Goal: Task Accomplishment & Management: Manage account settings

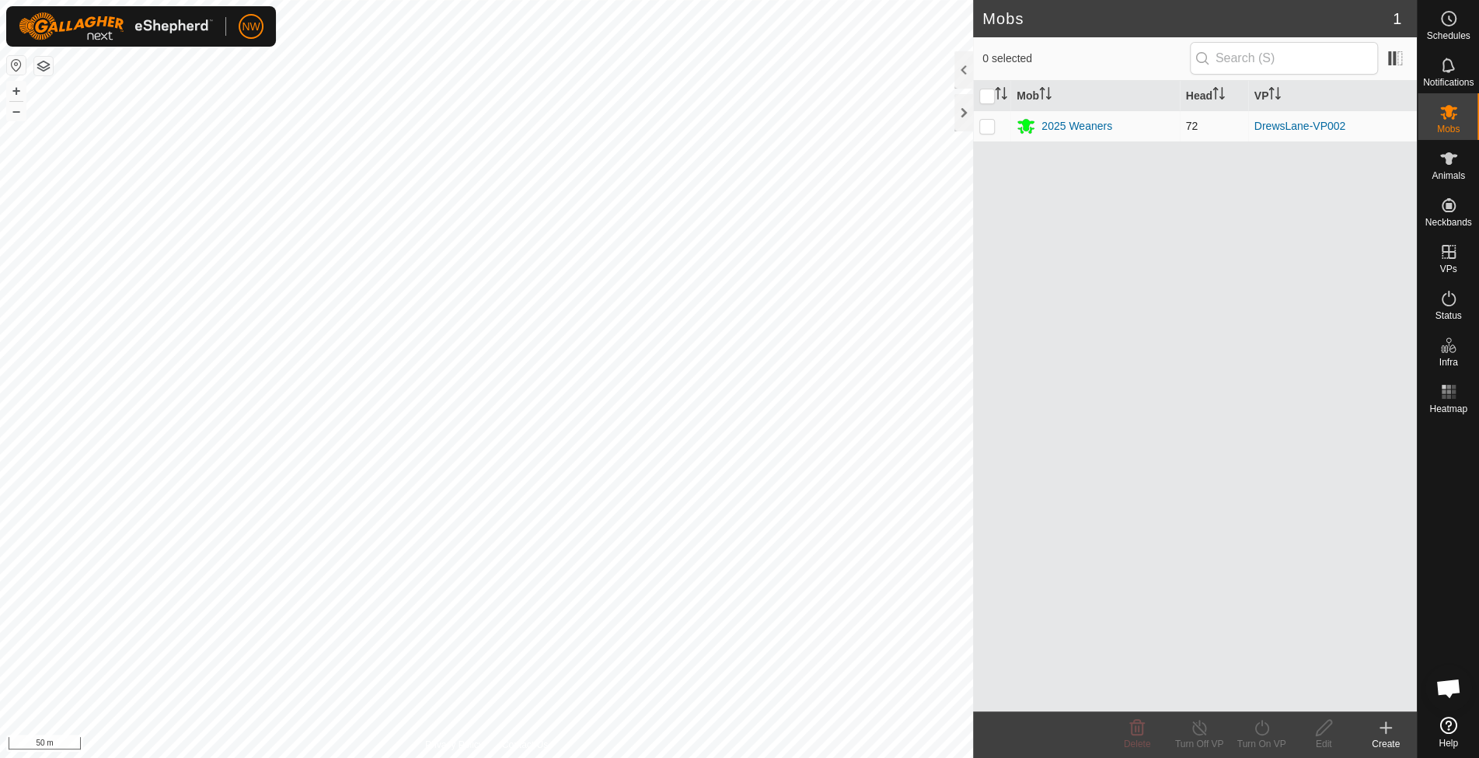
click at [987, 115] on td at bounding box center [991, 125] width 37 height 31
checkbox input "true"
click at [1464, 111] on div "Mobs" at bounding box center [1447, 116] width 61 height 47
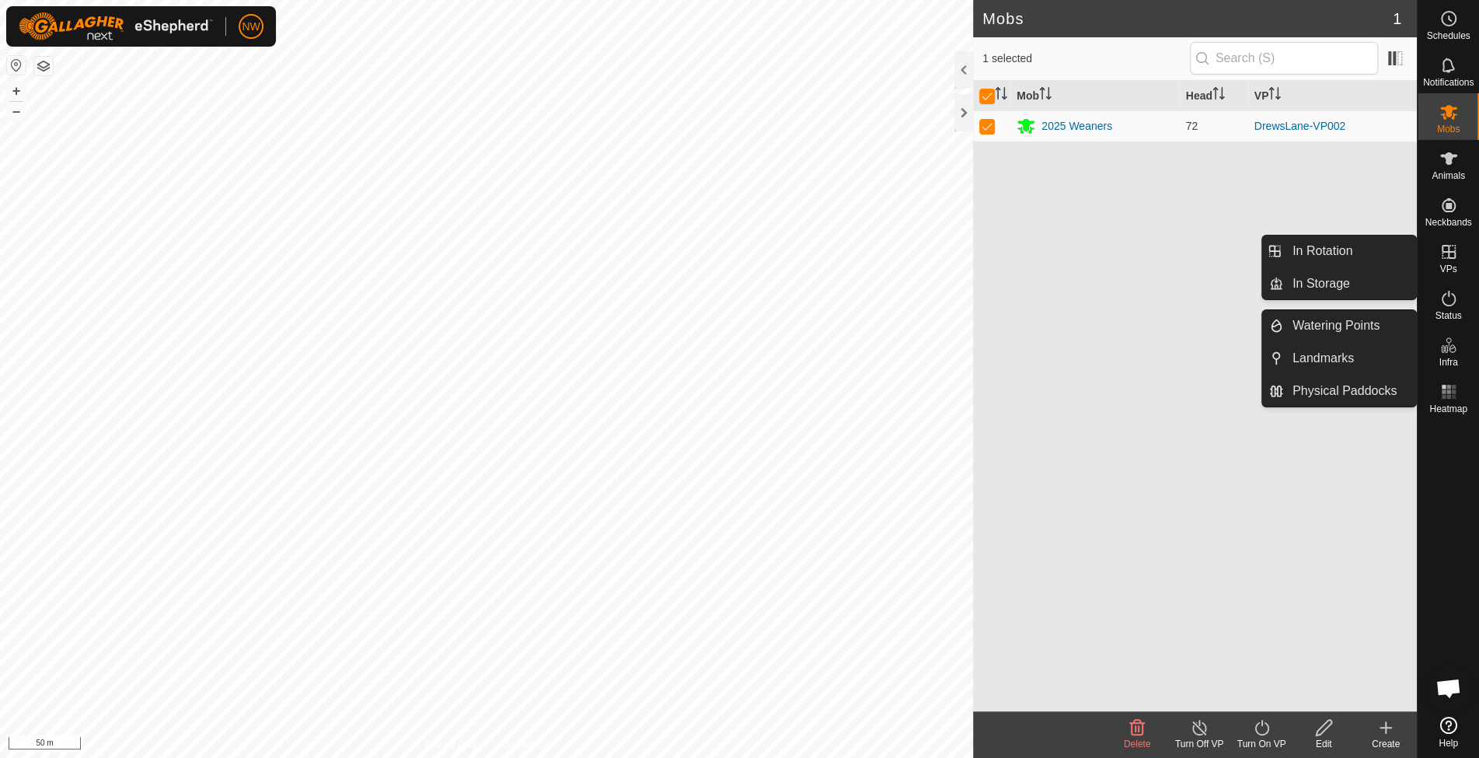
click at [1454, 258] on icon at bounding box center [1448, 252] width 14 height 14
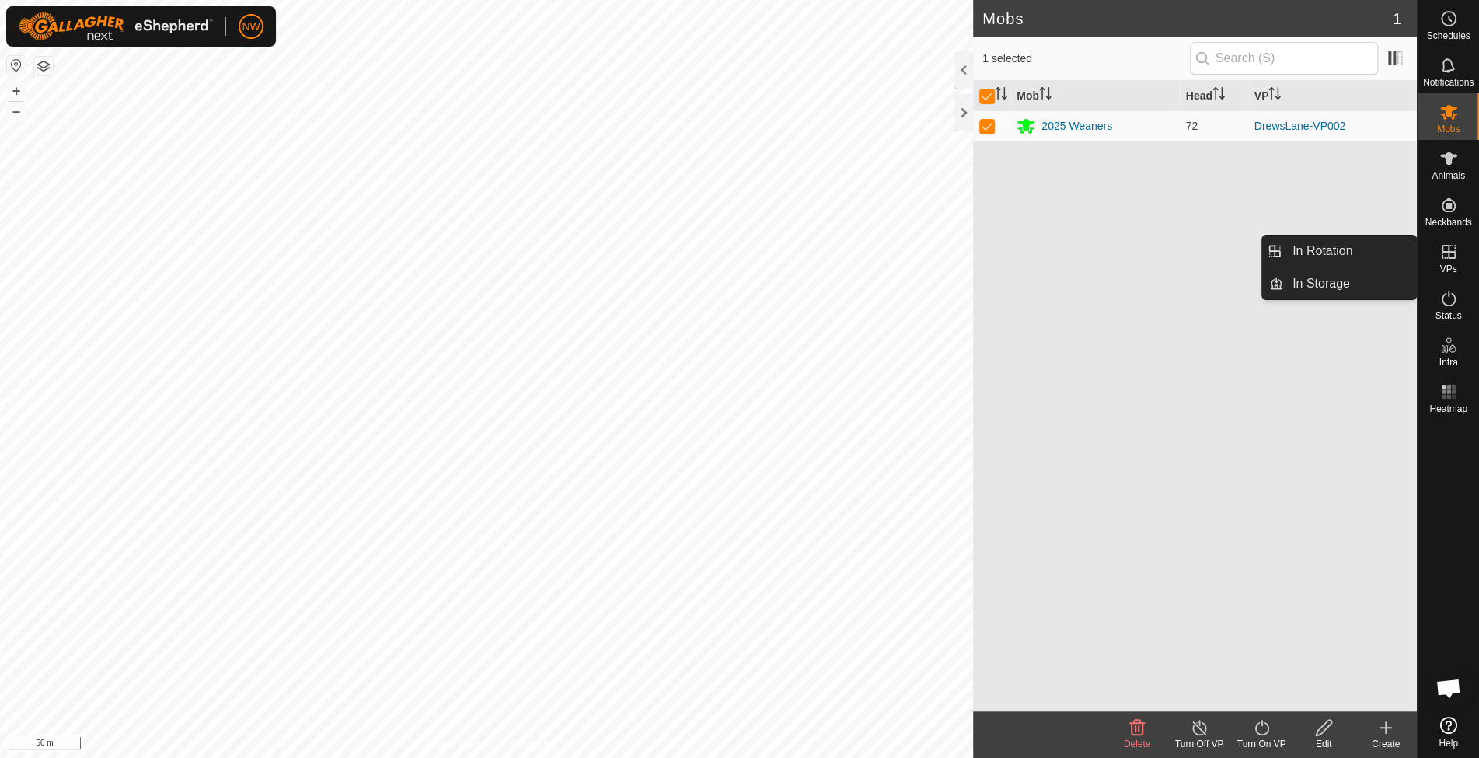
click at [1445, 246] on icon at bounding box center [1448, 251] width 19 height 19
click at [1322, 252] on link "In Rotation" at bounding box center [1349, 250] width 133 height 31
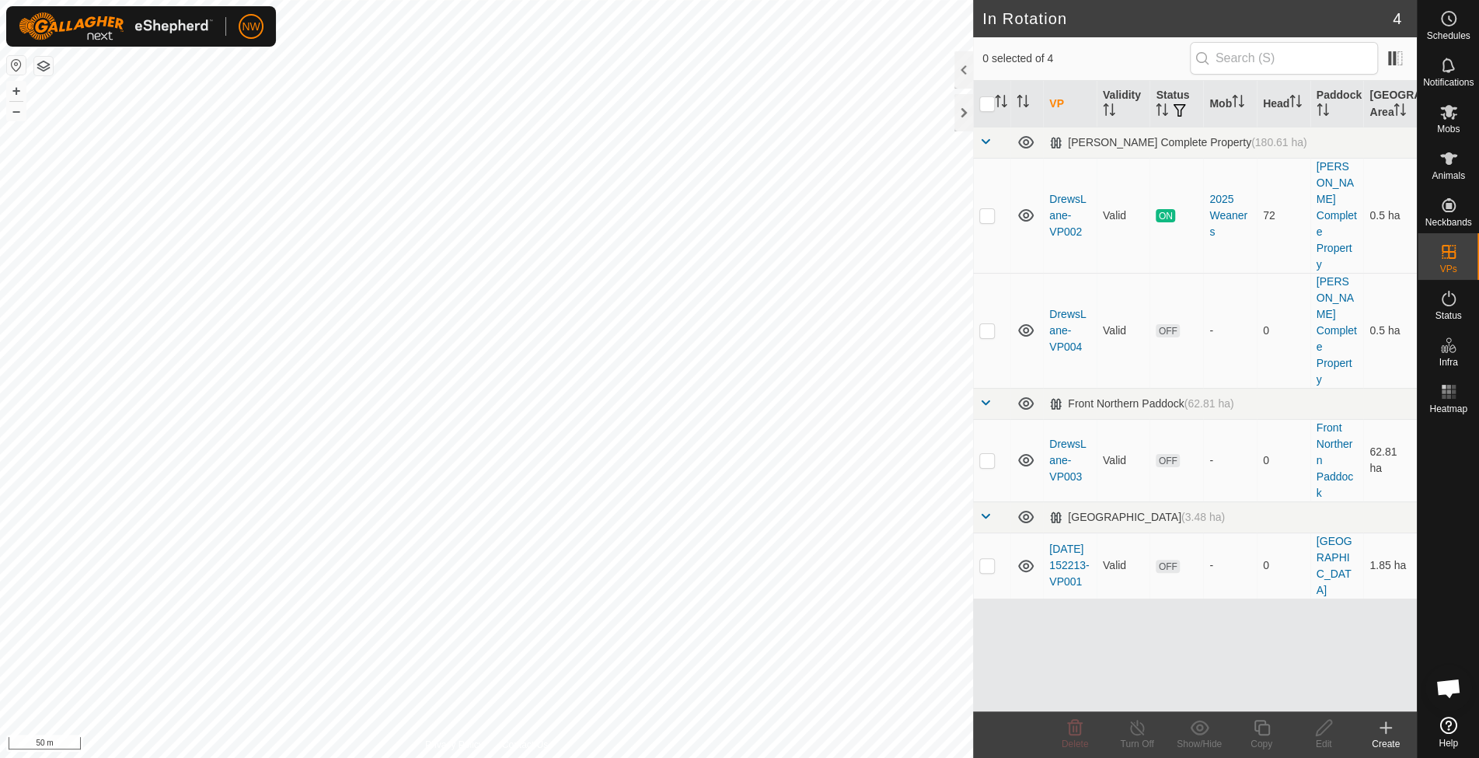
click at [1391, 728] on icon at bounding box center [1385, 727] width 19 height 19
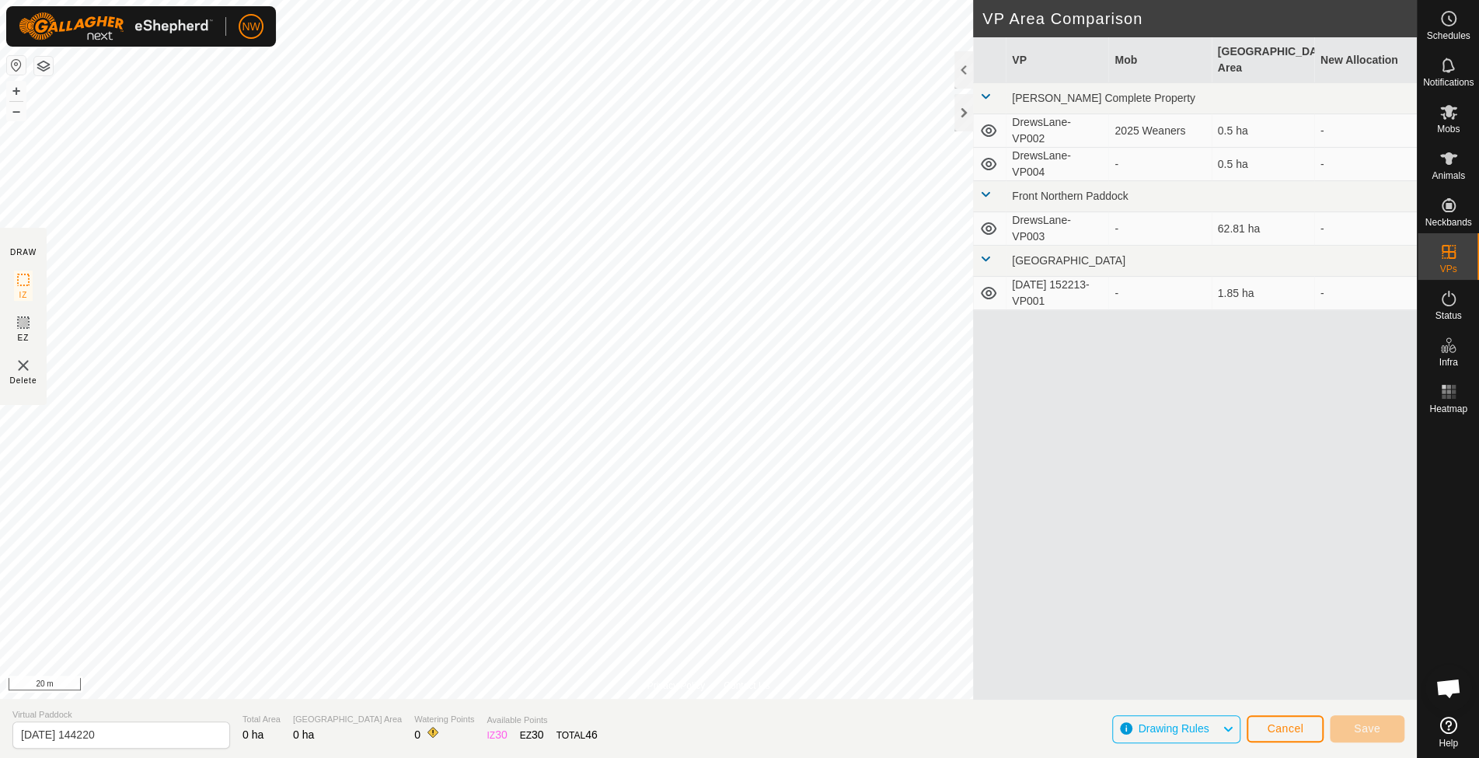
click at [1089, 114] on td "DrewsLane-VP002" at bounding box center [1057, 130] width 103 height 33
click at [1292, 723] on span "Cancel" at bounding box center [1285, 728] width 37 height 12
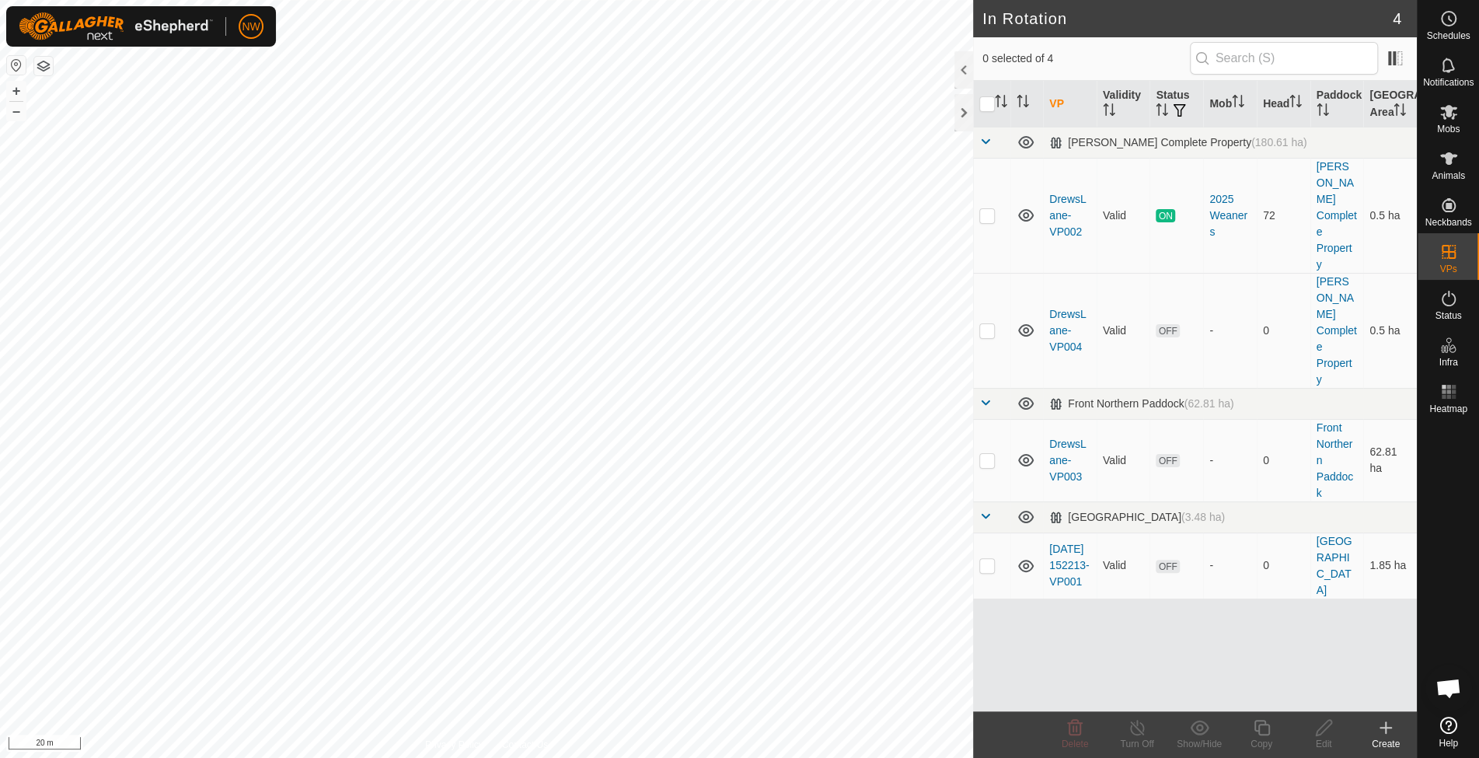
click at [1388, 727] on icon at bounding box center [1385, 727] width 11 height 0
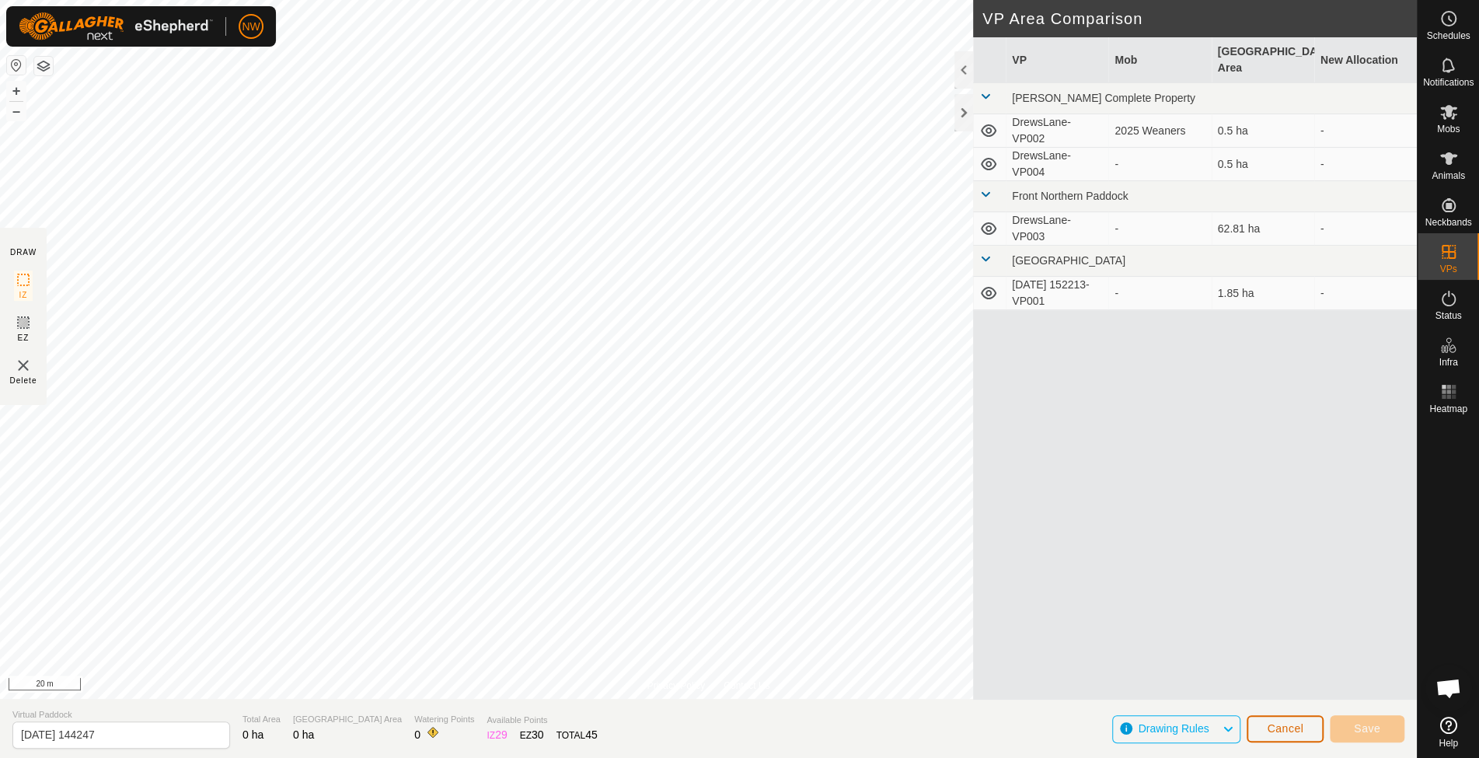
click at [1277, 732] on span "Cancel" at bounding box center [1285, 728] width 37 height 12
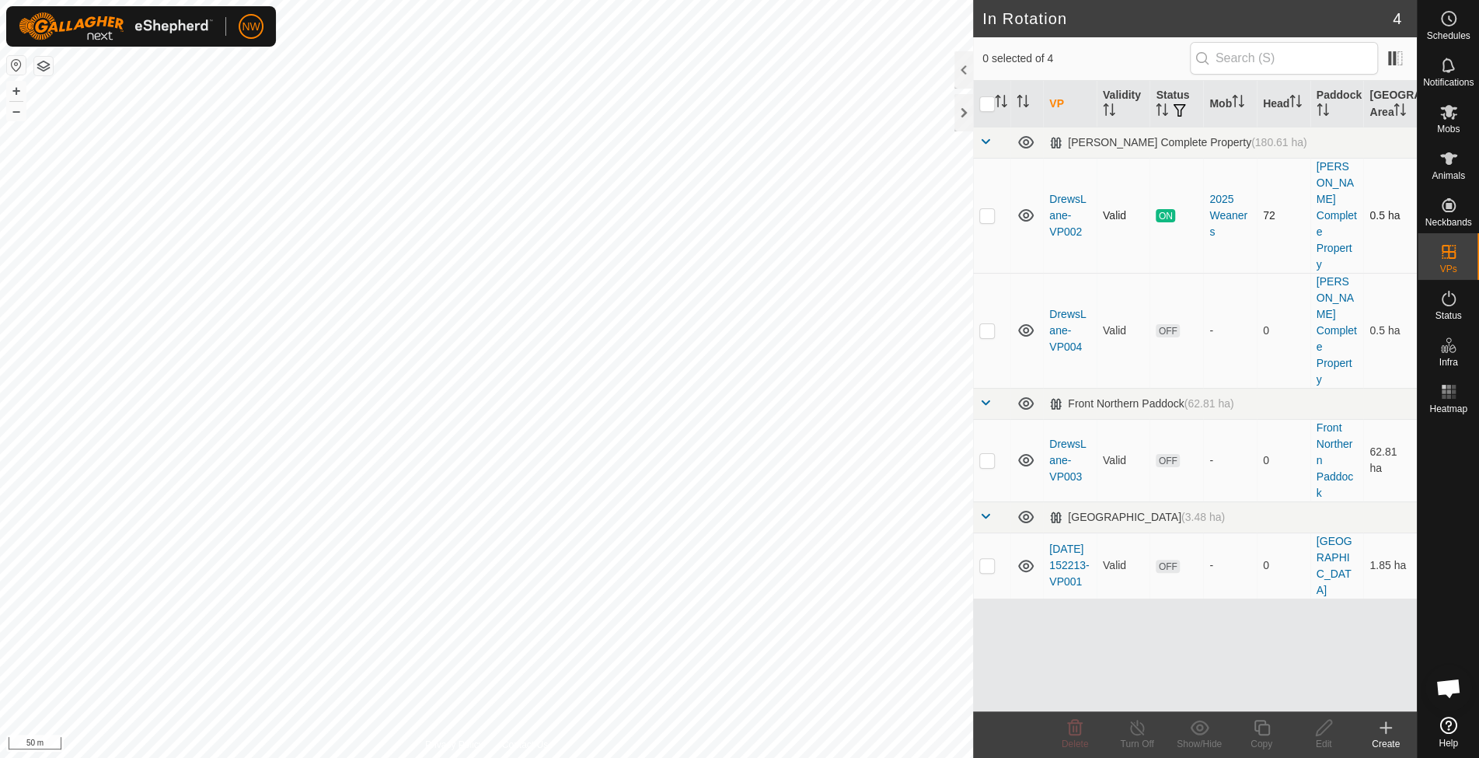
checkbox input "true"
click at [987, 209] on p-checkbox at bounding box center [987, 215] width 16 height 12
checkbox input "true"
click at [987, 273] on td at bounding box center [991, 330] width 37 height 115
checkbox input "true"
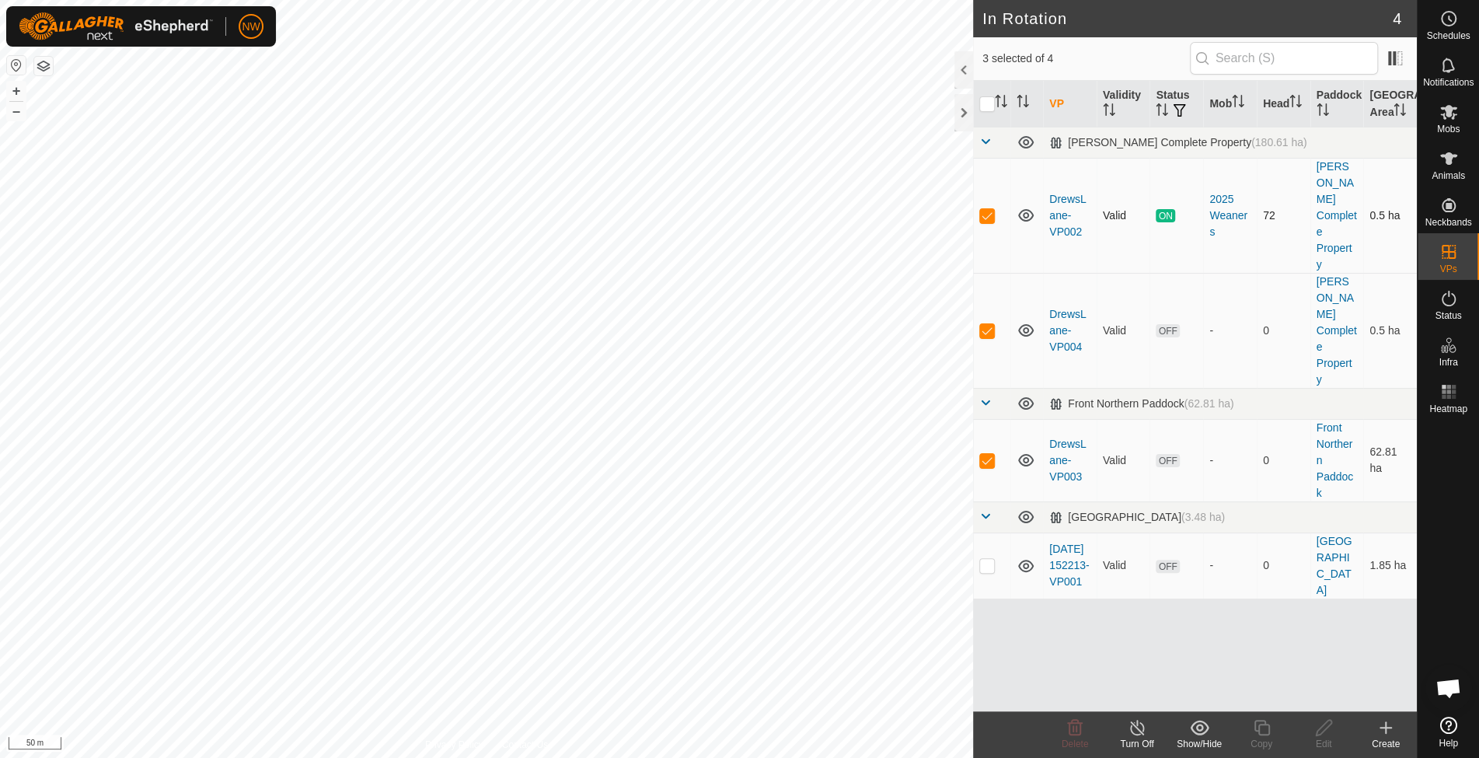
click at [989, 209] on p-checkbox at bounding box center [987, 215] width 16 height 12
checkbox input "false"
click at [984, 324] on p-checkbox at bounding box center [987, 330] width 16 height 12
checkbox input "false"
click at [988, 454] on p-checkbox at bounding box center [987, 460] width 16 height 12
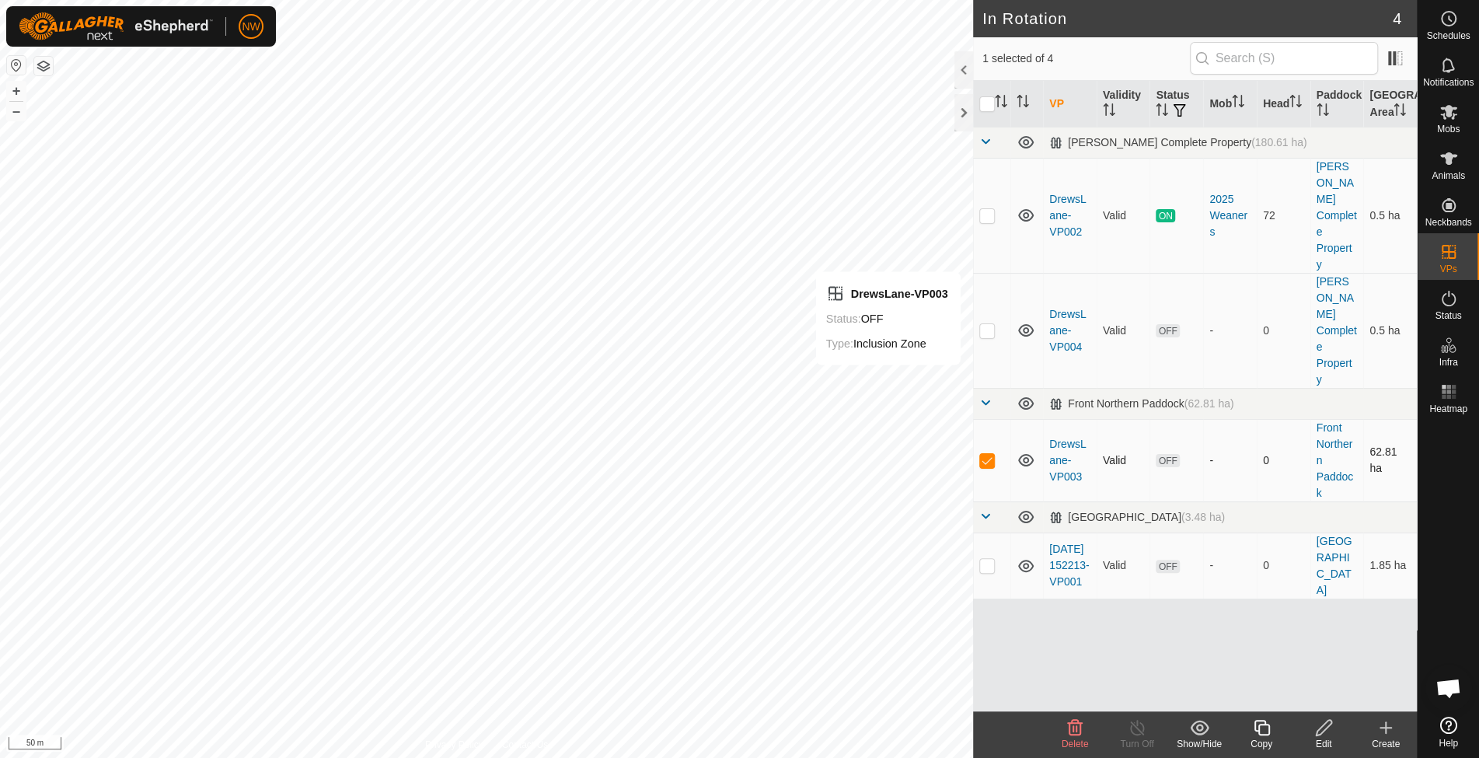
checkbox input "false"
click at [985, 209] on p-checkbox at bounding box center [987, 215] width 16 height 12
checkbox input "false"
click at [989, 454] on p-checkbox at bounding box center [987, 460] width 16 height 12
checkbox input "false"
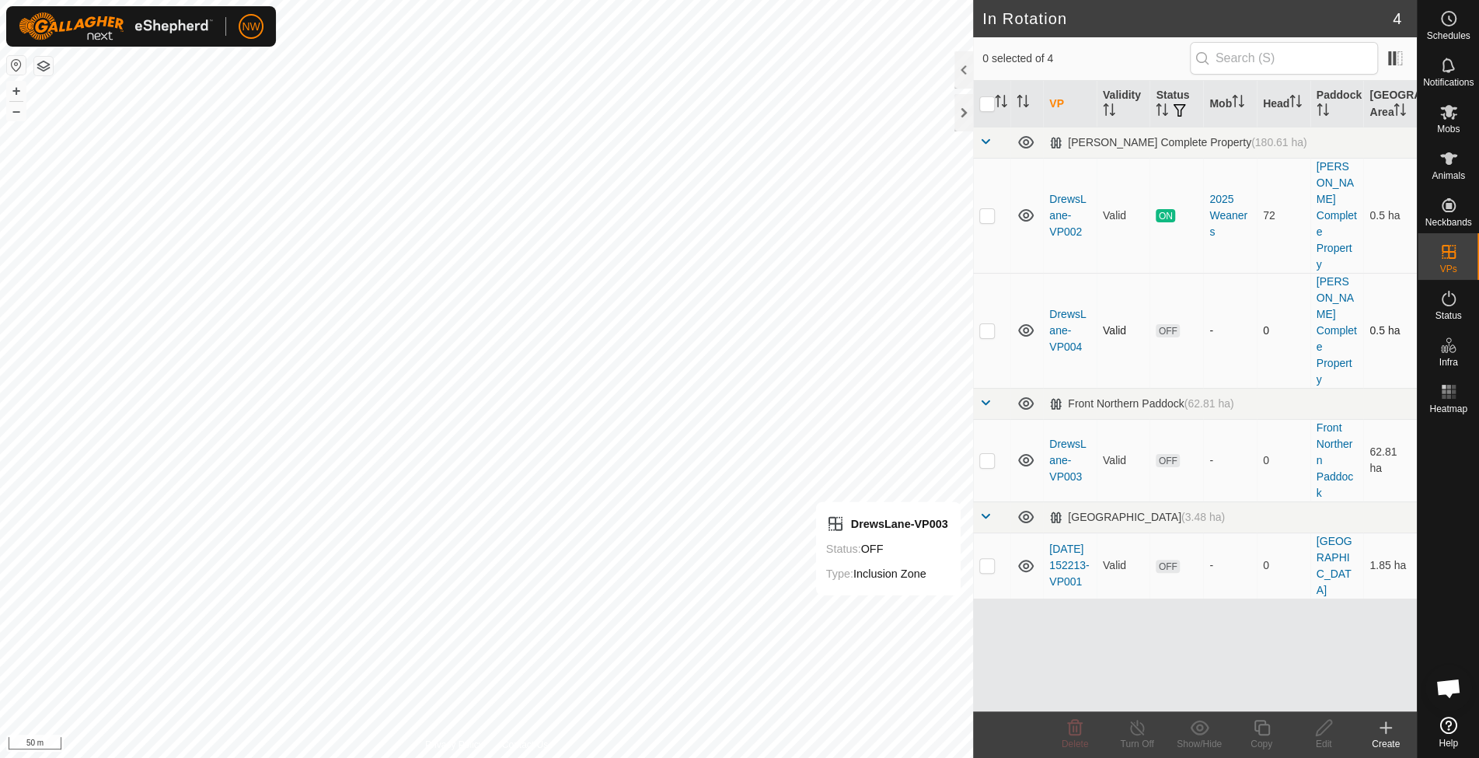
click at [988, 324] on p-checkbox at bounding box center [987, 330] width 16 height 12
checkbox input "true"
click at [1266, 733] on icon at bounding box center [1261, 727] width 19 height 19
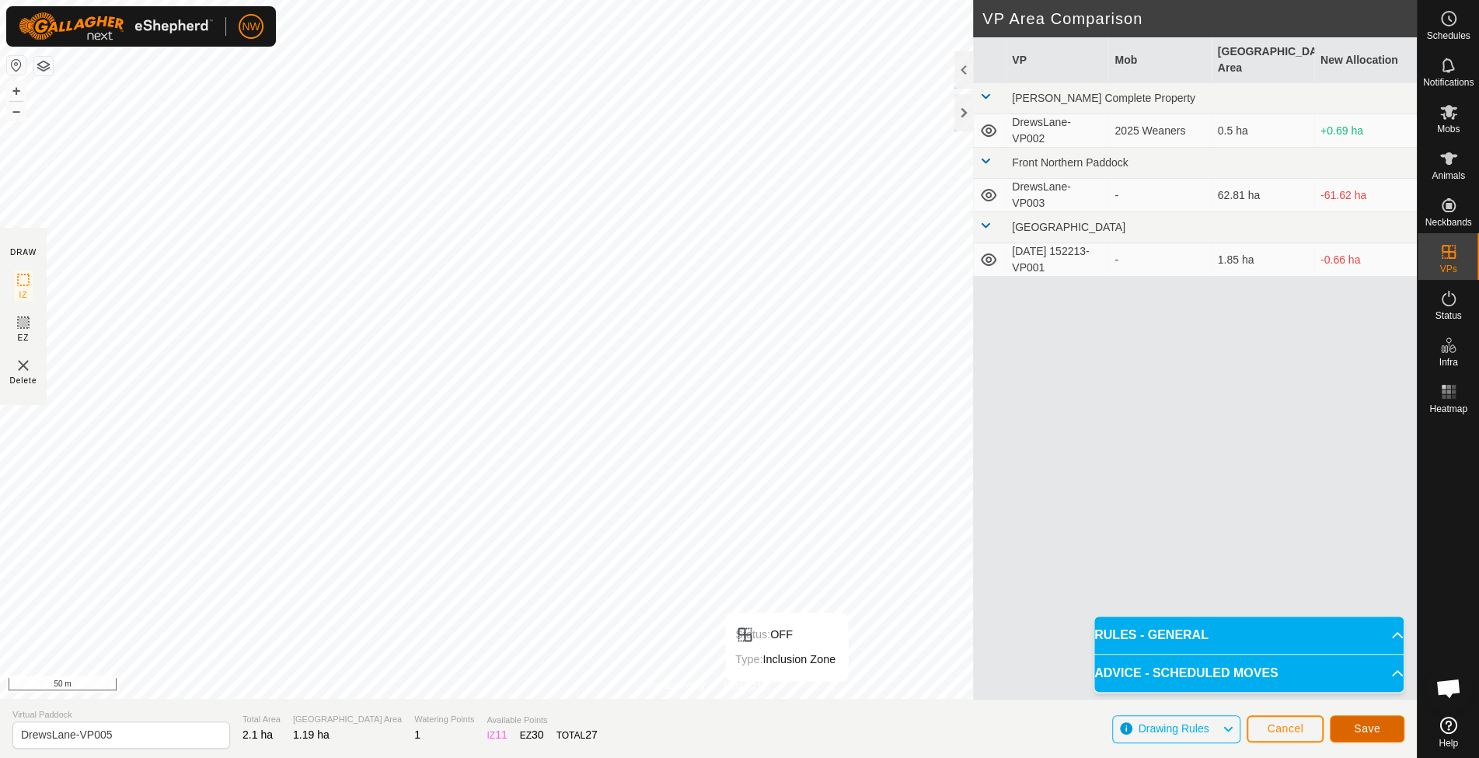
click at [1371, 729] on span "Save" at bounding box center [1367, 728] width 26 height 12
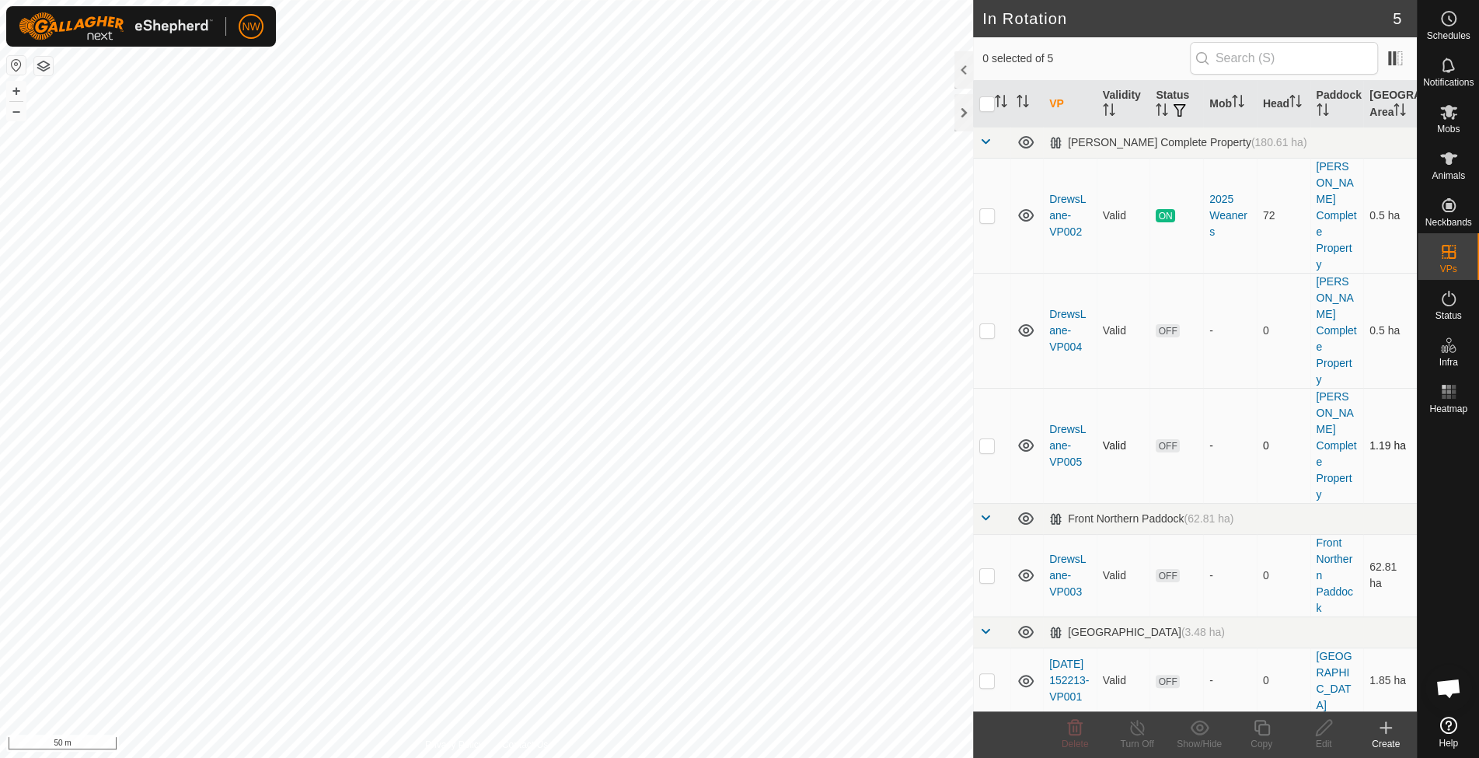
click at [981, 439] on p-checkbox at bounding box center [987, 445] width 16 height 12
checkbox input "true"
click at [985, 439] on p-checkbox at bounding box center [987, 445] width 16 height 12
checkbox input "false"
click at [1448, 109] on icon at bounding box center [1448, 112] width 17 height 15
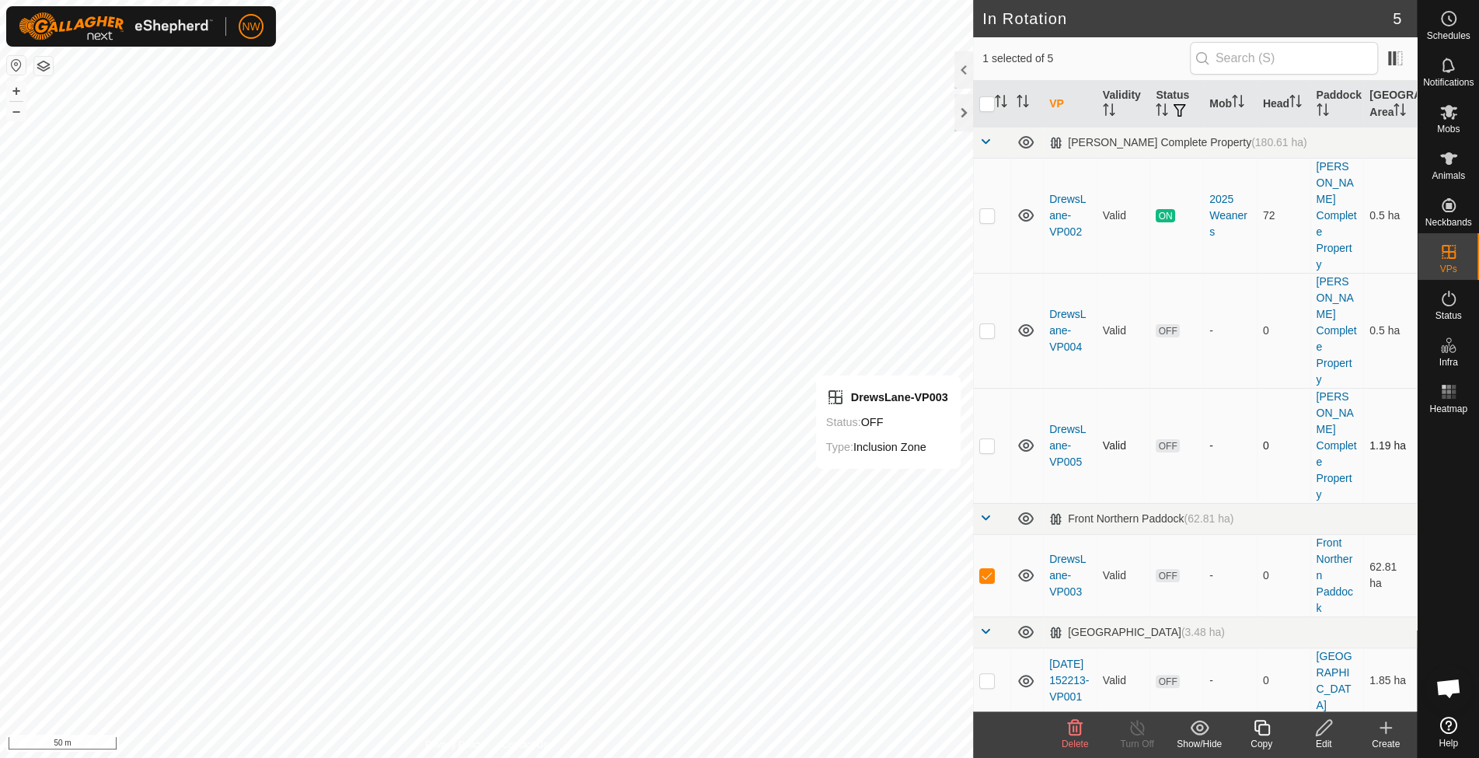
click at [987, 439] on p-checkbox at bounding box center [987, 445] width 16 height 12
checkbox input "true"
click at [985, 569] on p-checkbox at bounding box center [987, 575] width 16 height 12
checkbox input "false"
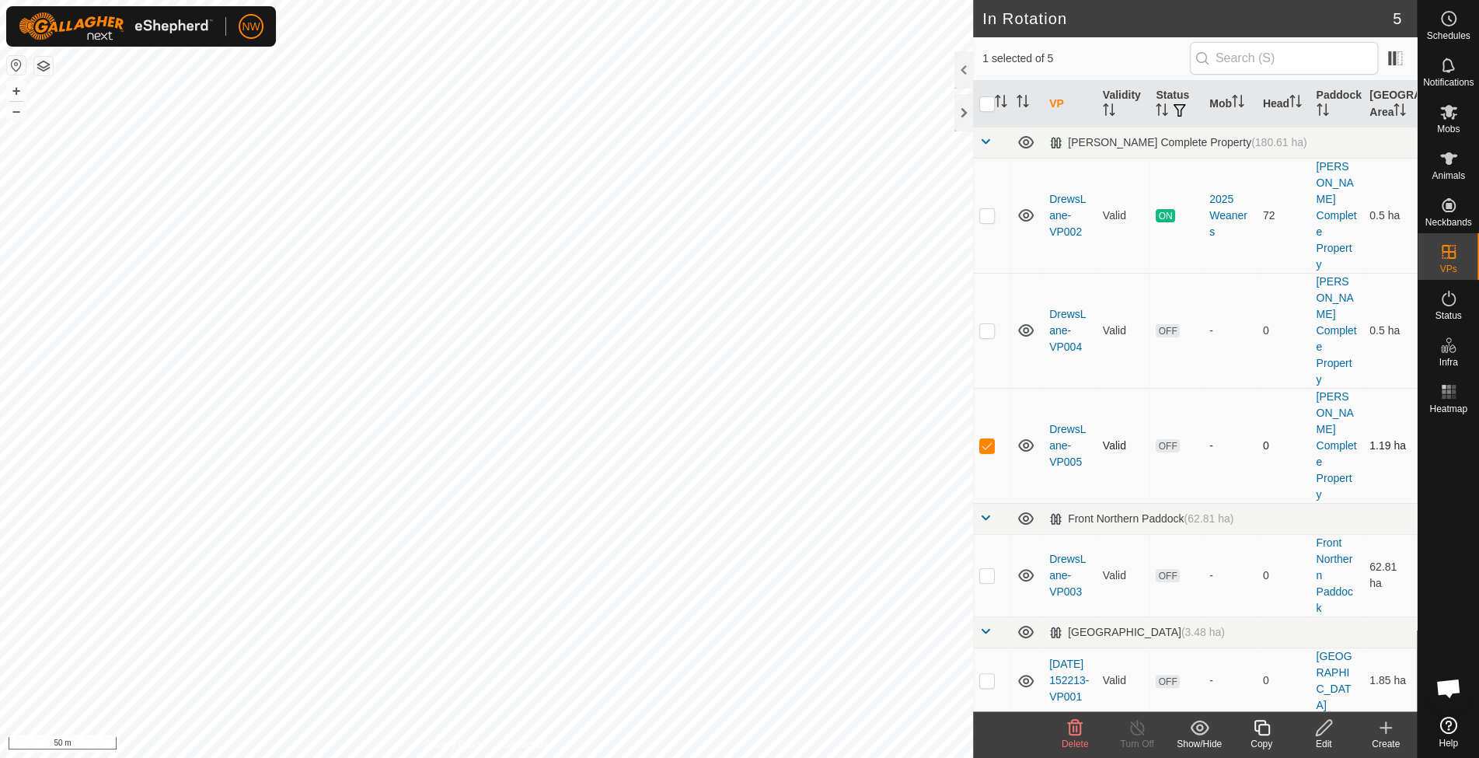
checkbox input "true"
checkbox input "false"
click at [1459, 112] on es-mob-svg-icon at bounding box center [1448, 111] width 28 height 25
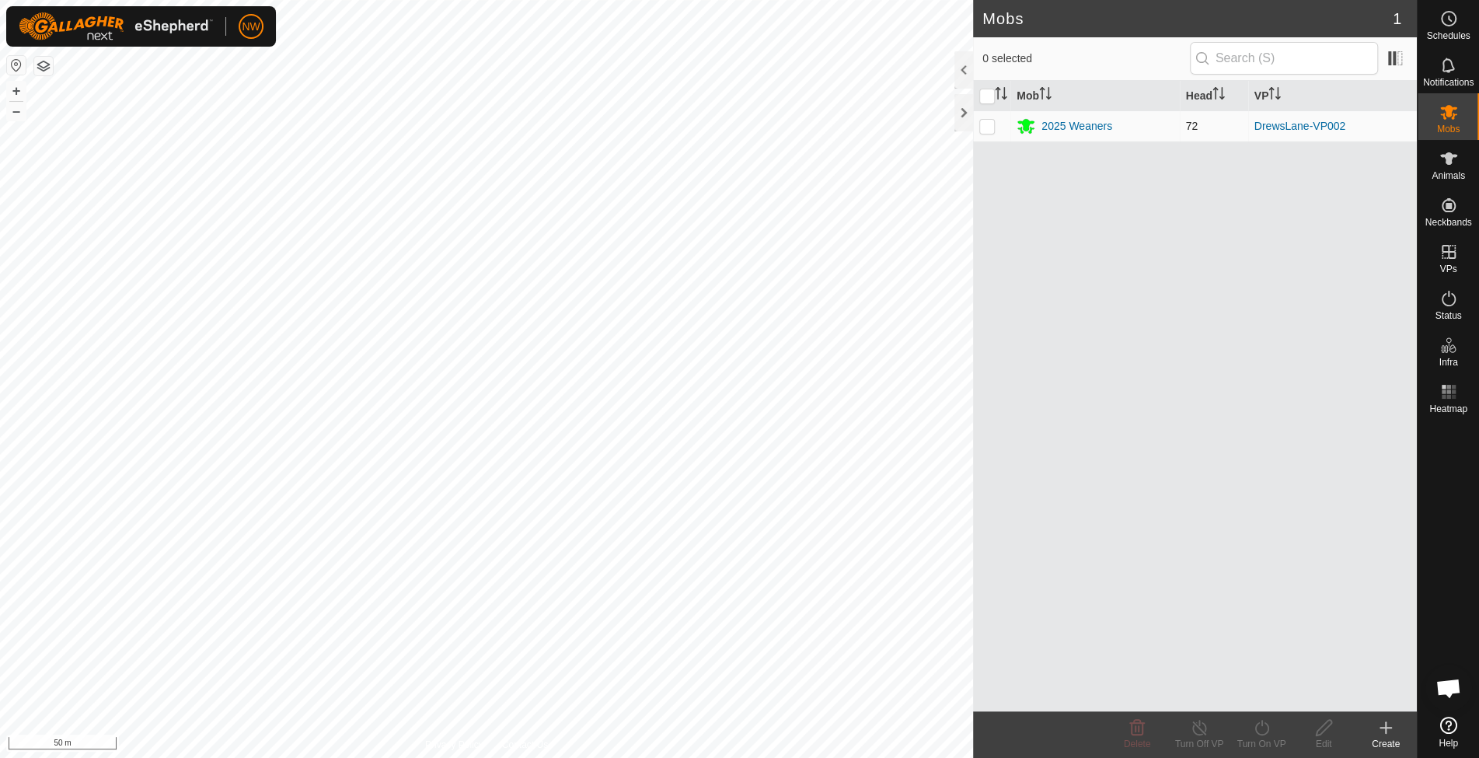
click at [985, 122] on p-checkbox at bounding box center [987, 126] width 16 height 12
checkbox input "true"
click at [1255, 734] on icon at bounding box center [1261, 727] width 19 height 19
click at [1255, 696] on link "Now" at bounding box center [1308, 693] width 154 height 31
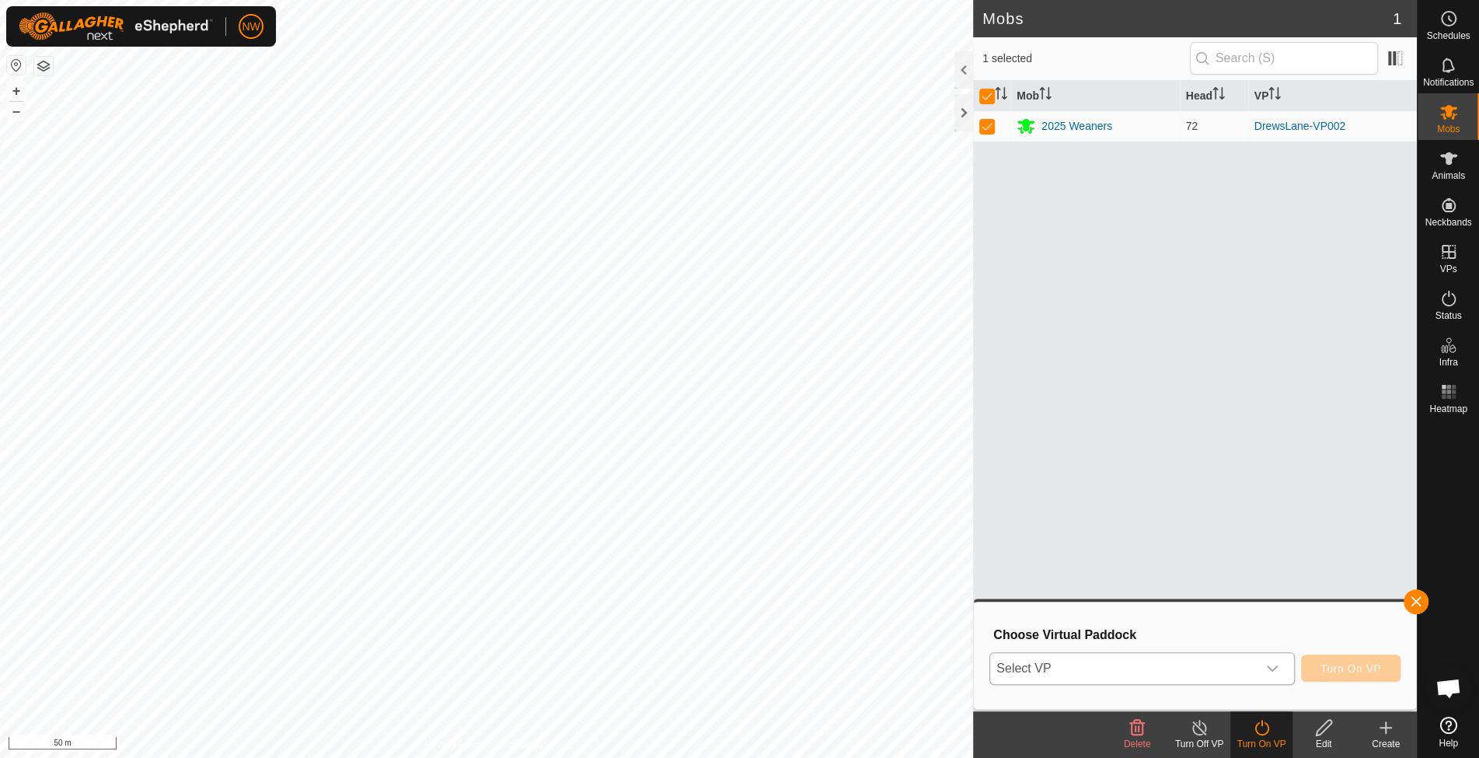
click at [1273, 665] on icon "dropdown trigger" at bounding box center [1272, 668] width 12 height 12
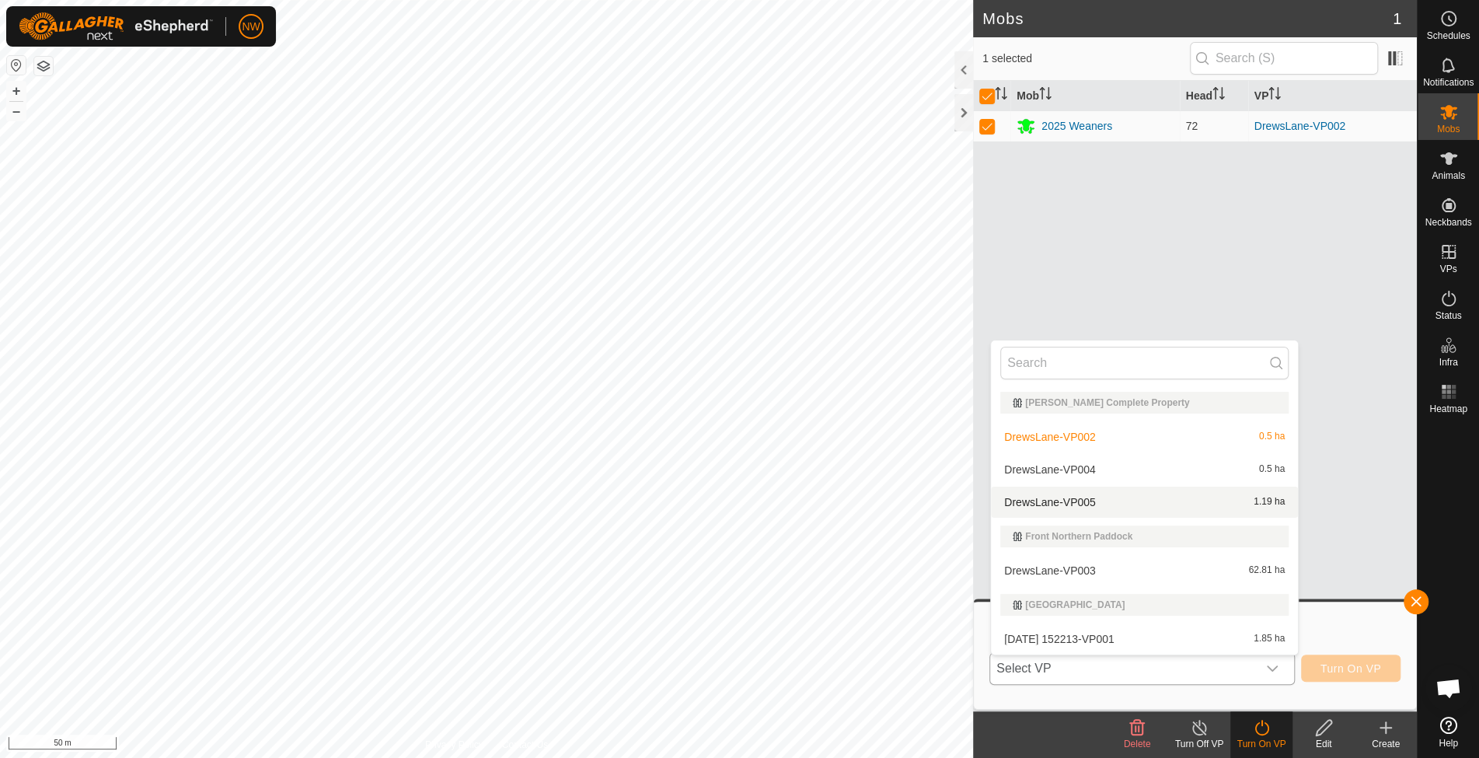
click at [1088, 499] on li "DrewsLane-VP005 1.19 ha" at bounding box center [1144, 501] width 307 height 31
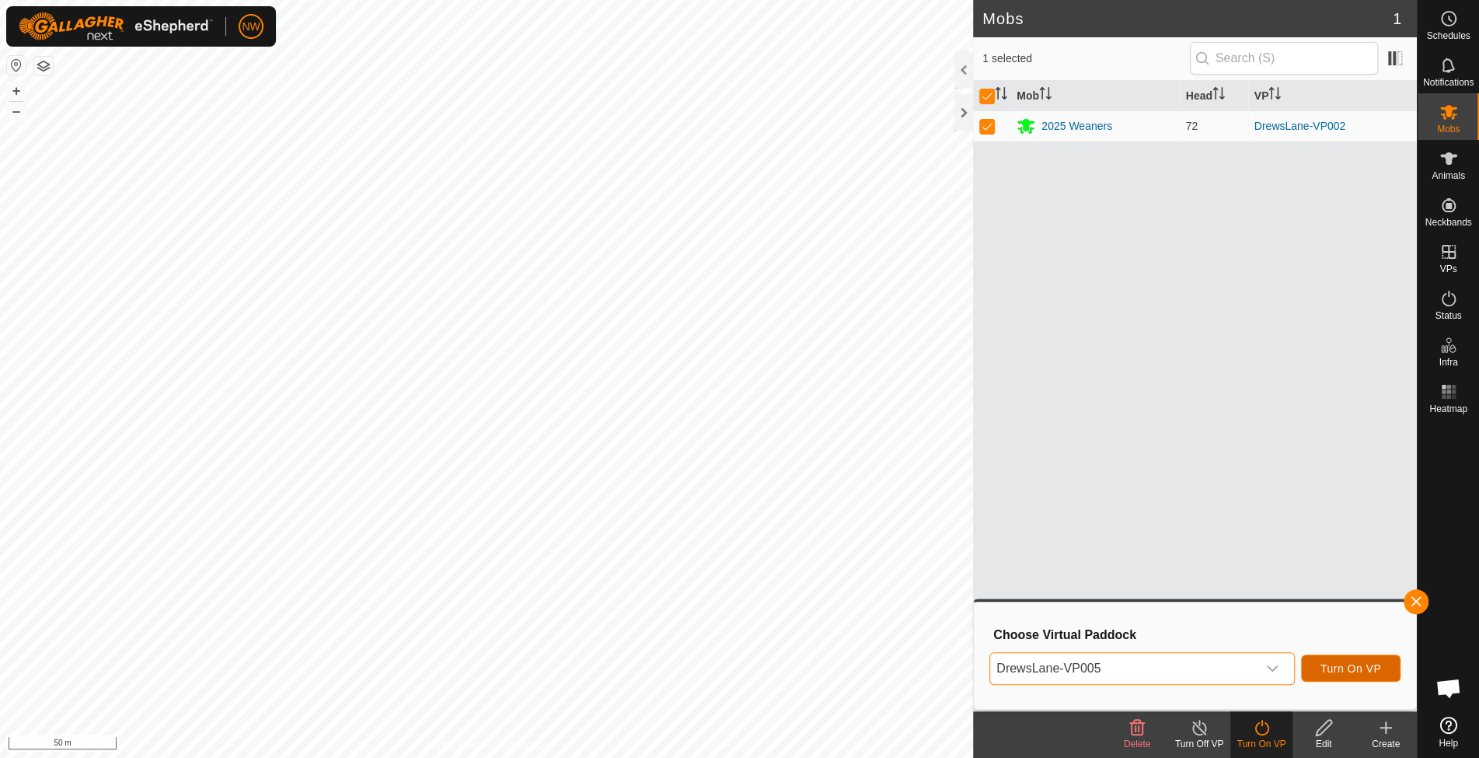
click at [1363, 663] on span "Turn On VP" at bounding box center [1350, 668] width 61 height 12
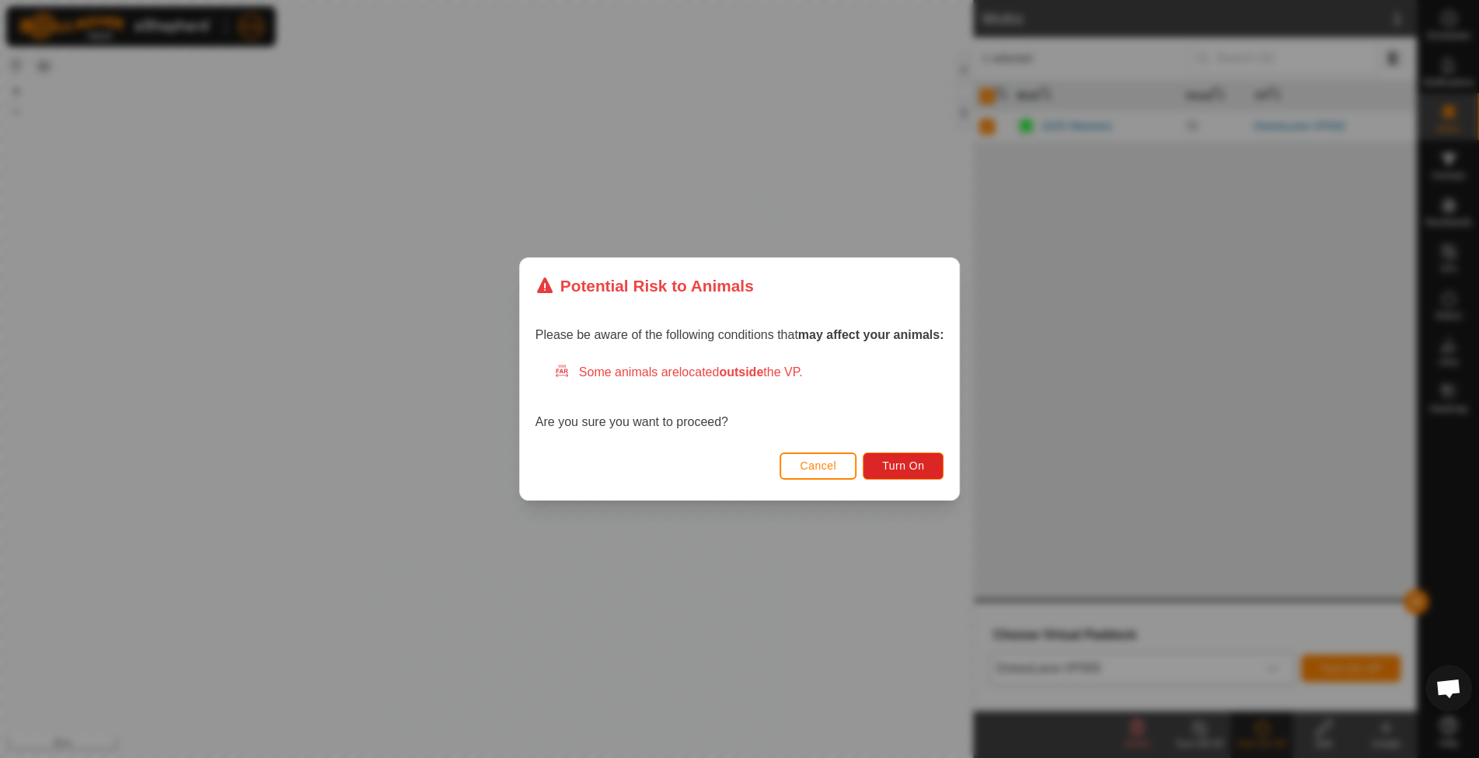
click at [818, 469] on span "Cancel" at bounding box center [818, 465] width 37 height 12
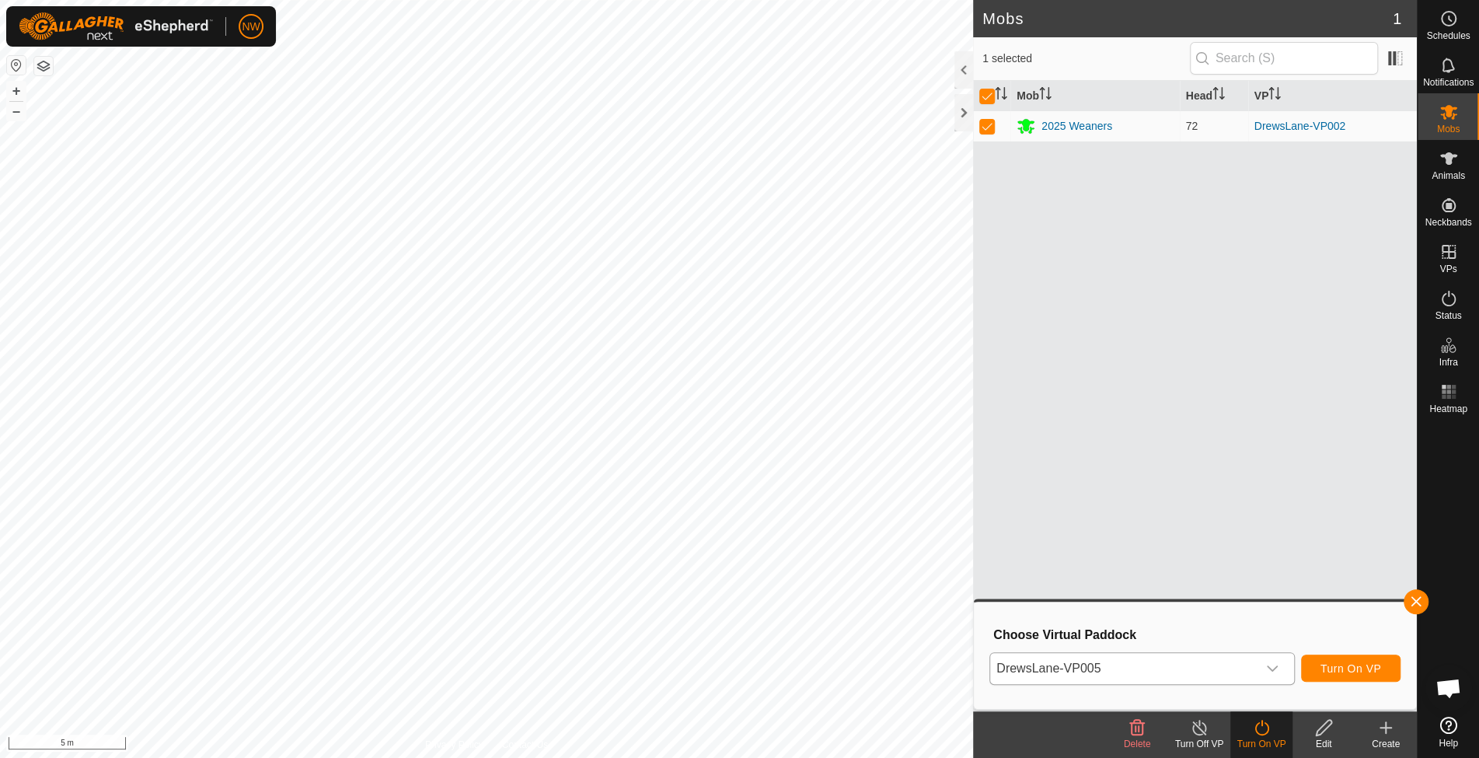
click at [636, 757] on html "NW Schedules Notifications Mobs Animals Neckbands VPs Status Infra Heatmap Help…" at bounding box center [739, 379] width 1479 height 758
click at [1448, 163] on icon at bounding box center [1448, 158] width 17 height 12
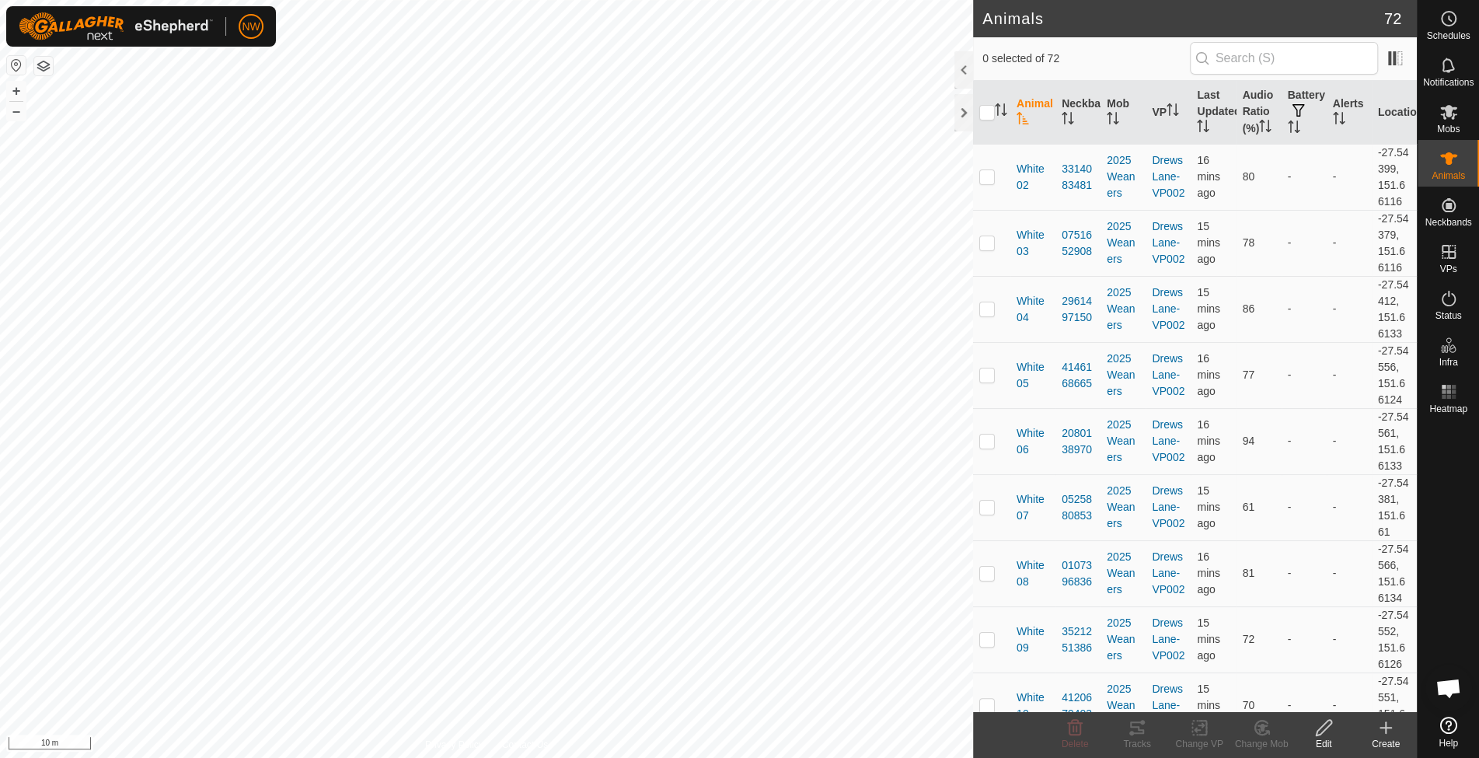
click at [702, 757] on html "NW Schedules Notifications Mobs Animals Neckbands VPs Status Infra Heatmap Help…" at bounding box center [739, 379] width 1479 height 758
click at [1137, 732] on icon at bounding box center [1137, 727] width 14 height 12
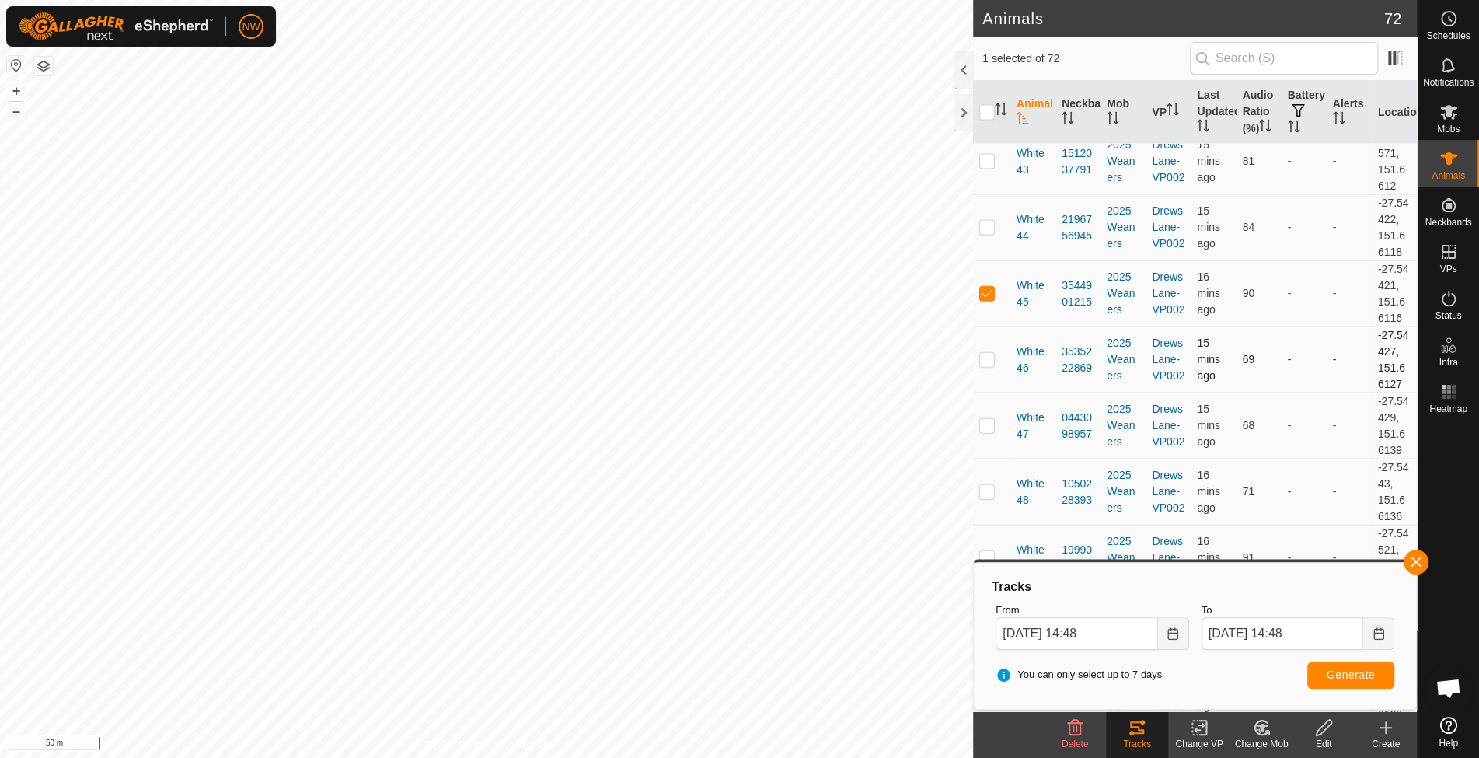
scroll to position [2590, 0]
click at [985, 288] on p-checkbox at bounding box center [987, 294] width 16 height 12
checkbox input "false"
drag, startPoint x: 1454, startPoint y: 159, endPoint x: 1455, endPoint y: 118, distance: 41.2
click at [1455, 145] on div "Animals" at bounding box center [1447, 163] width 61 height 47
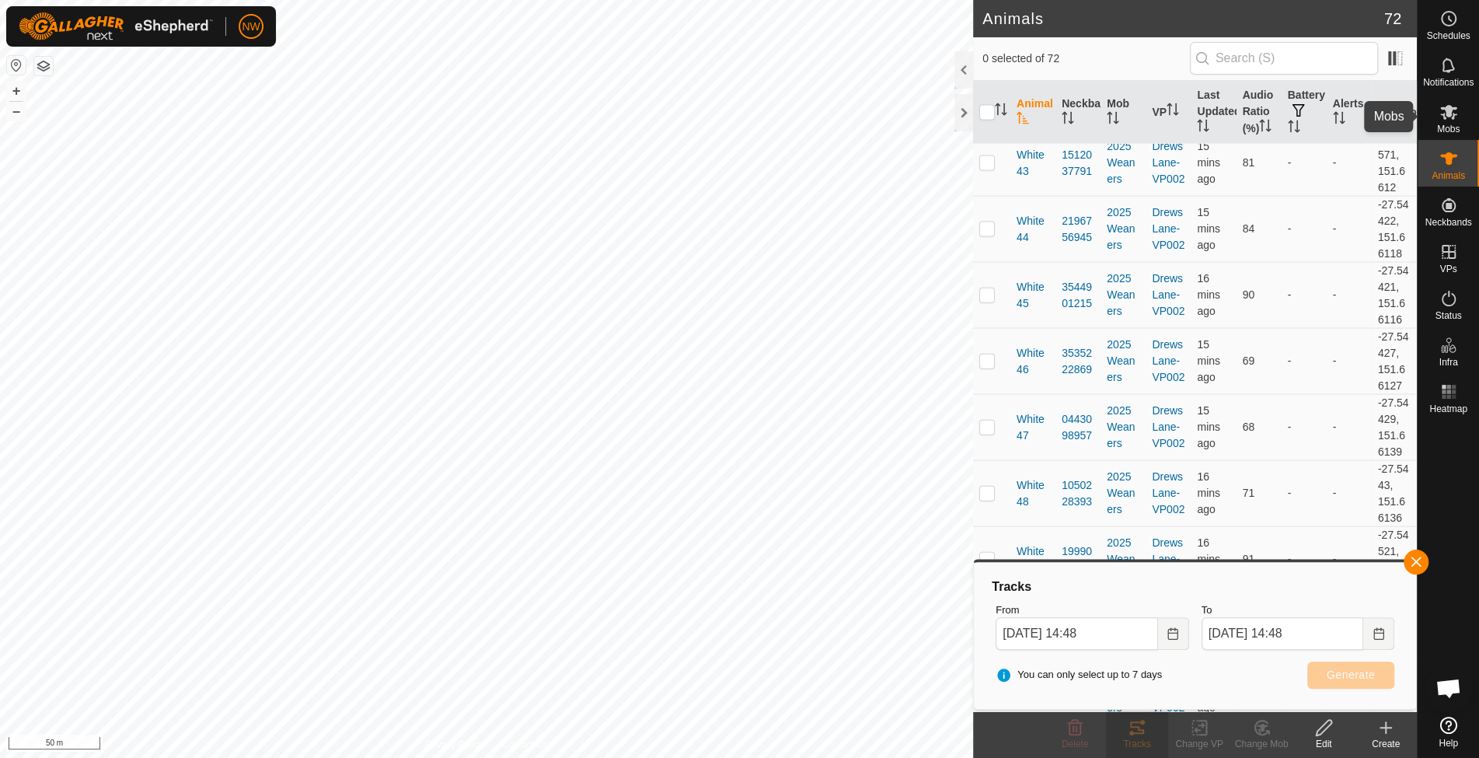
click at [1455, 115] on icon at bounding box center [1448, 112] width 19 height 19
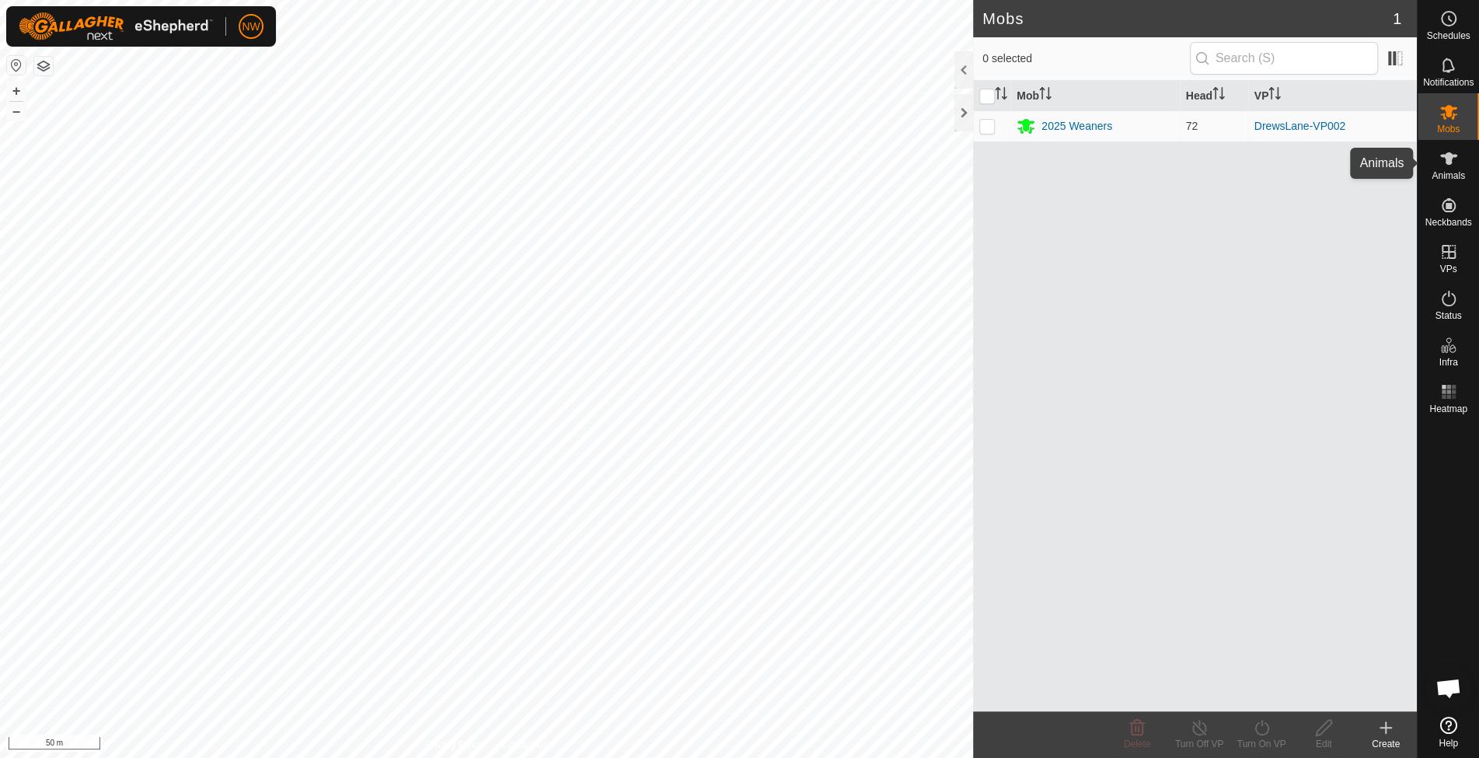
click at [1447, 159] on icon at bounding box center [1448, 158] width 17 height 12
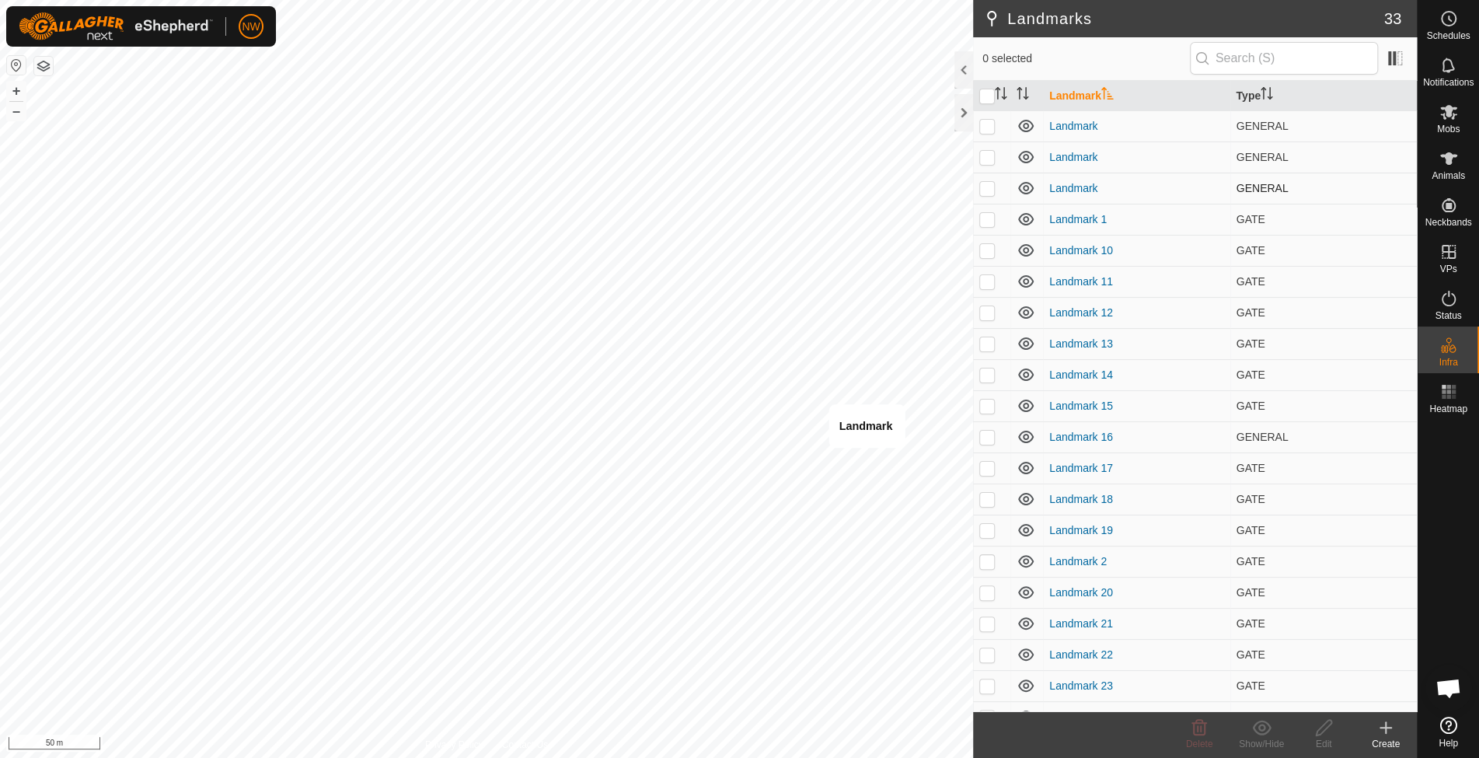
checkbox input "true"
click at [1200, 729] on icon at bounding box center [1199, 728] width 15 height 16
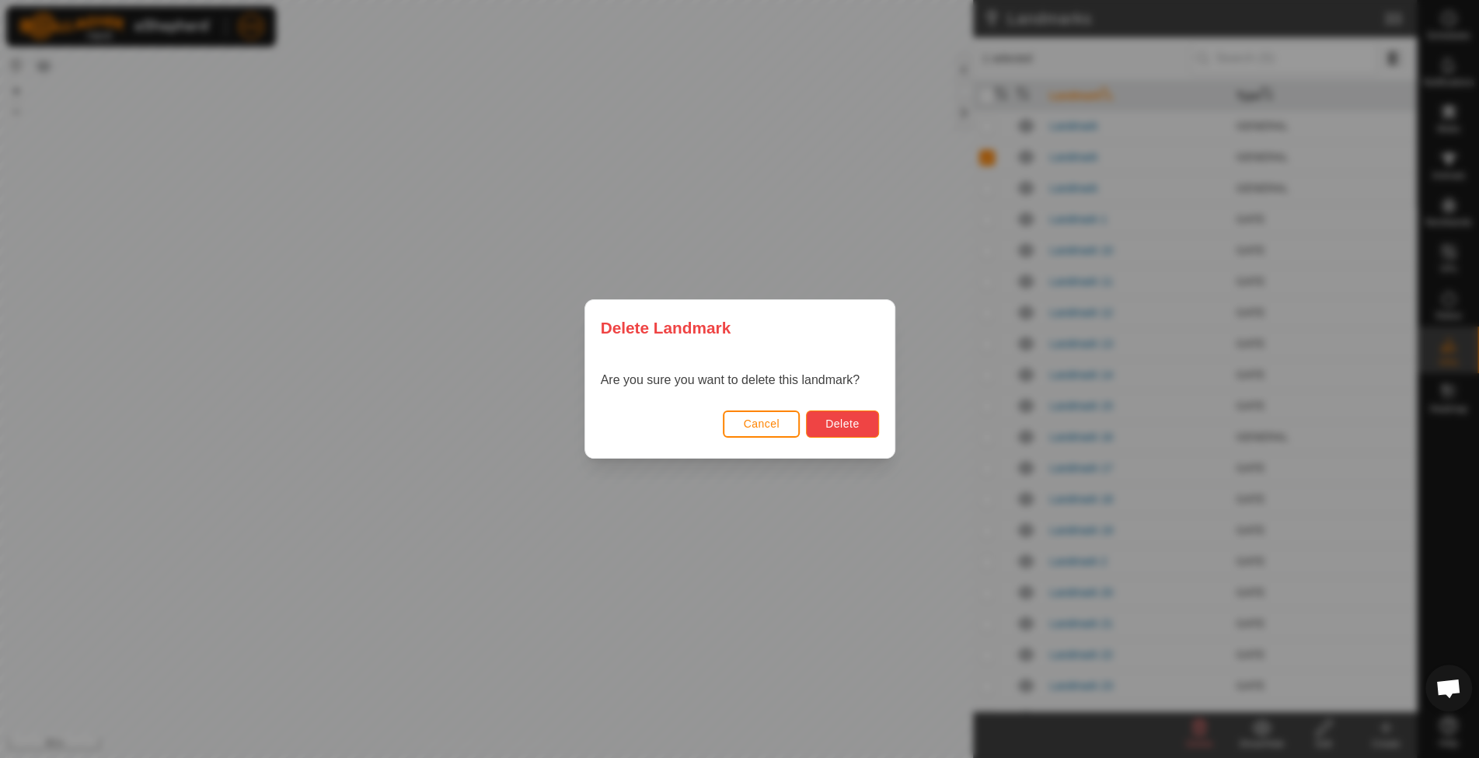
click at [850, 420] on span "Delete" at bounding box center [841, 423] width 33 height 12
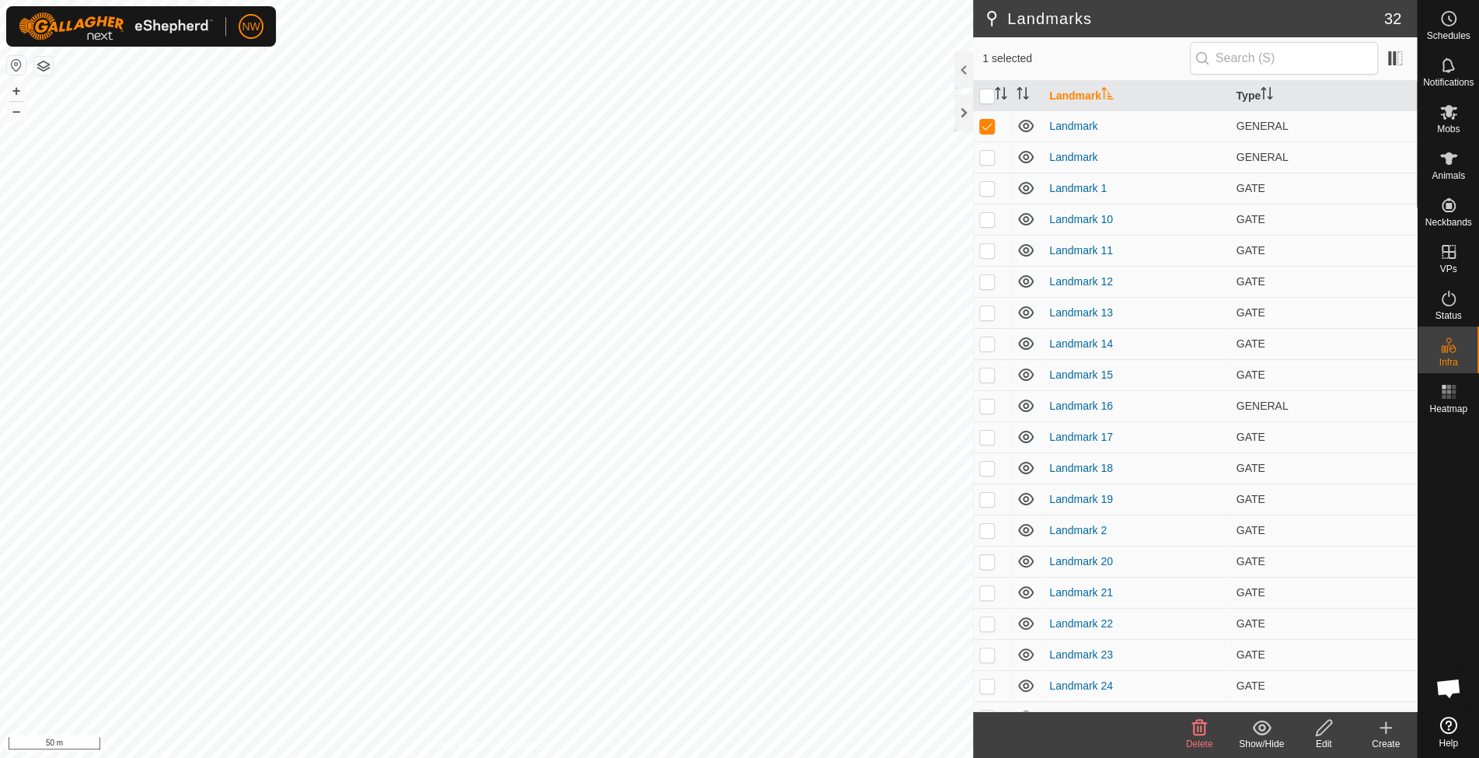
click at [1198, 730] on icon at bounding box center [1199, 727] width 19 height 19
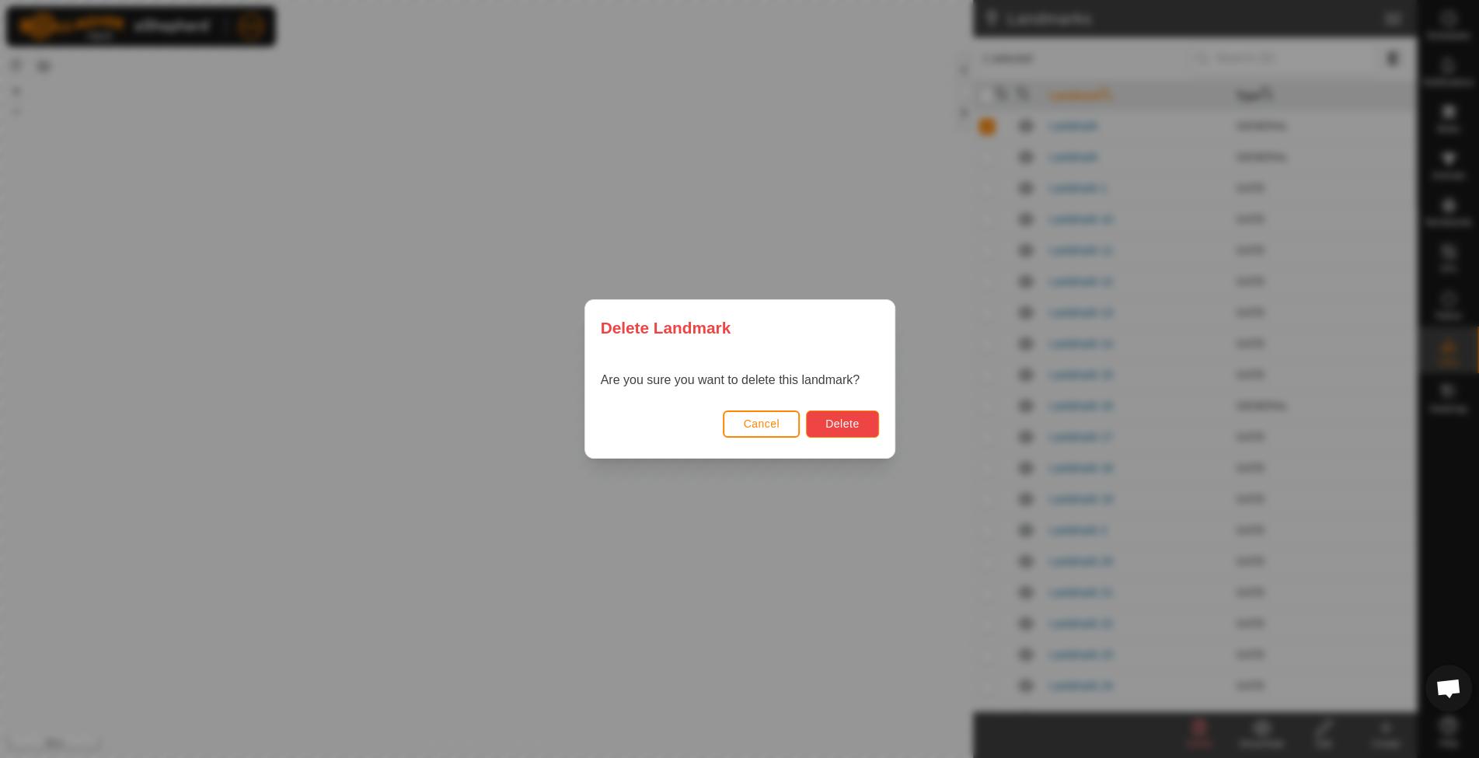
click at [855, 421] on span "Delete" at bounding box center [841, 423] width 33 height 12
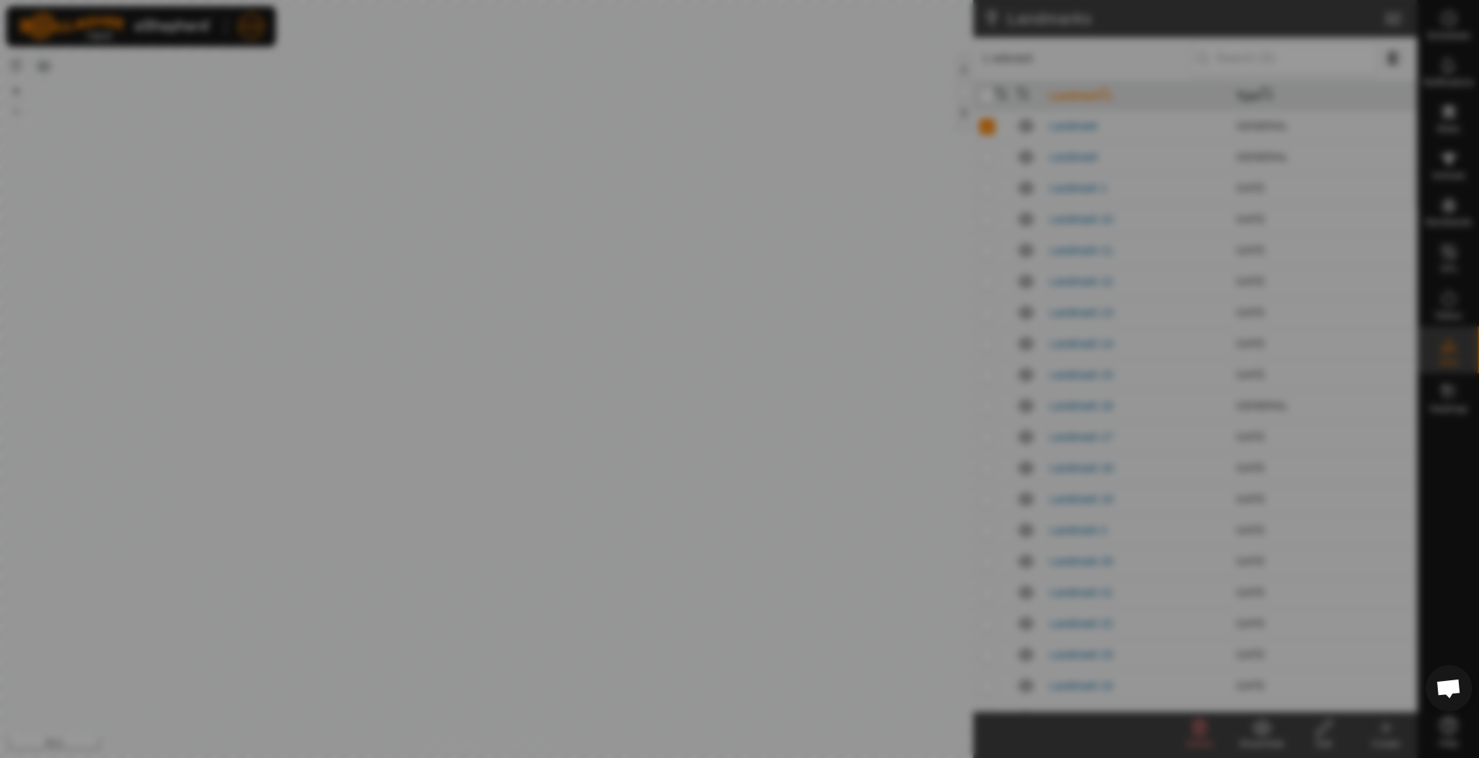
checkbox input "false"
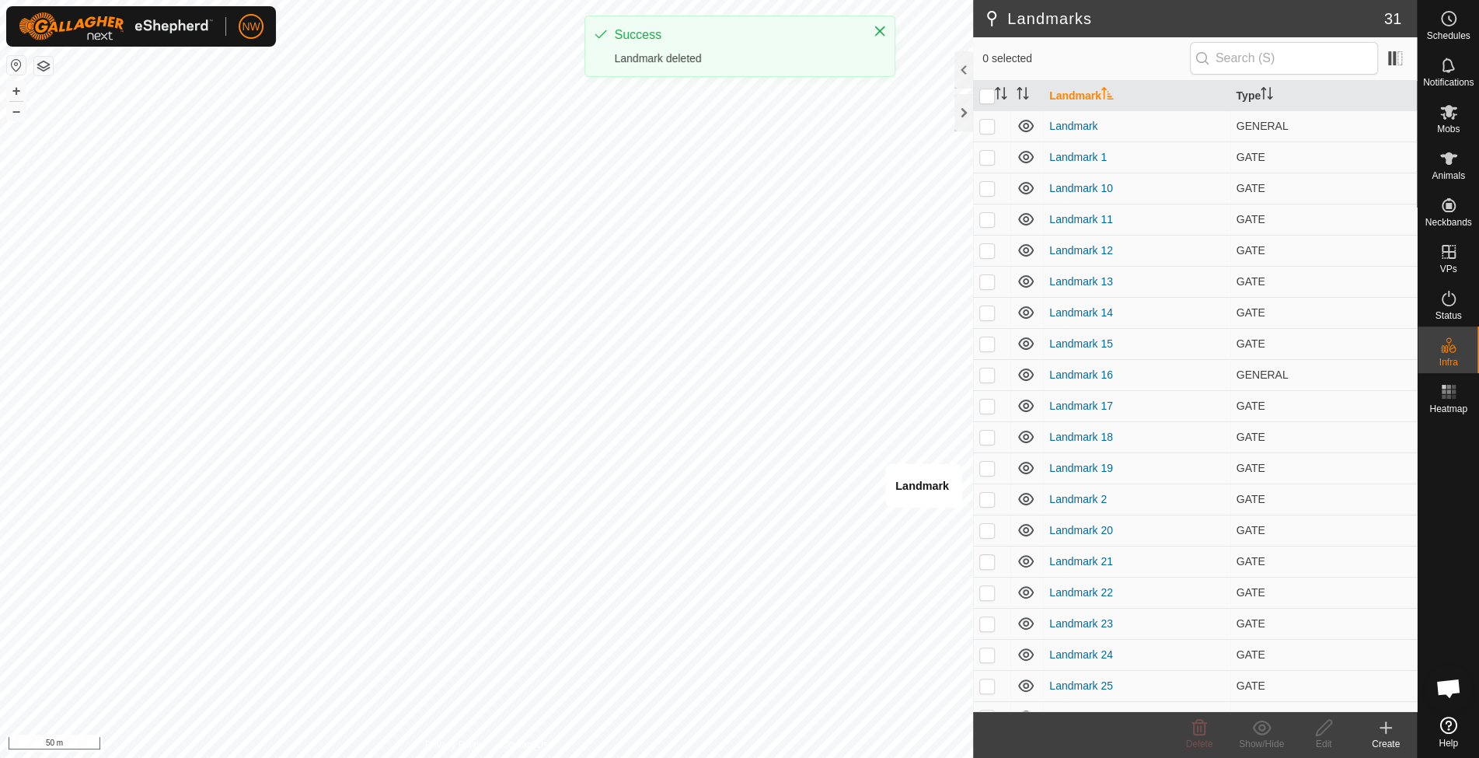
checkbox input "true"
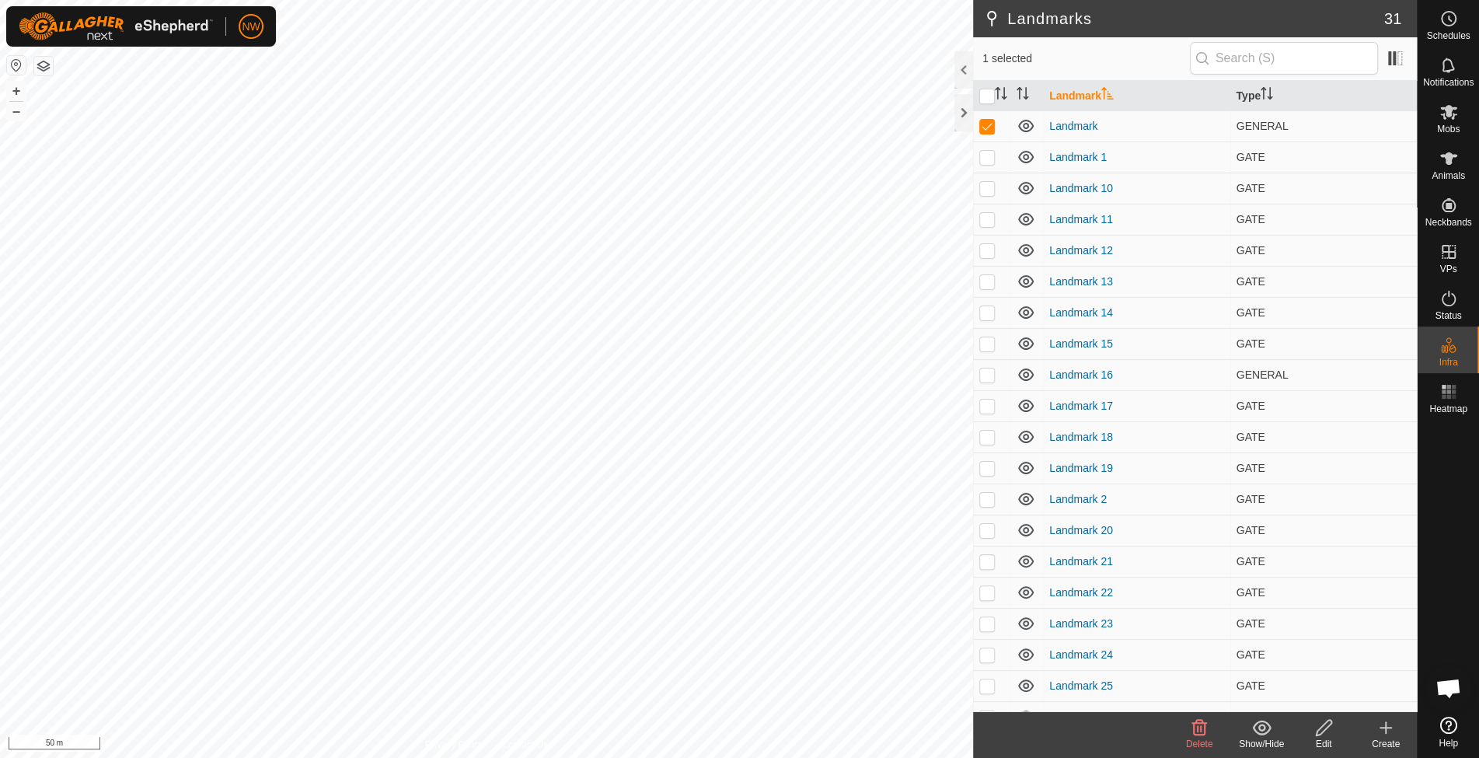
click at [1197, 723] on icon at bounding box center [1199, 727] width 19 height 19
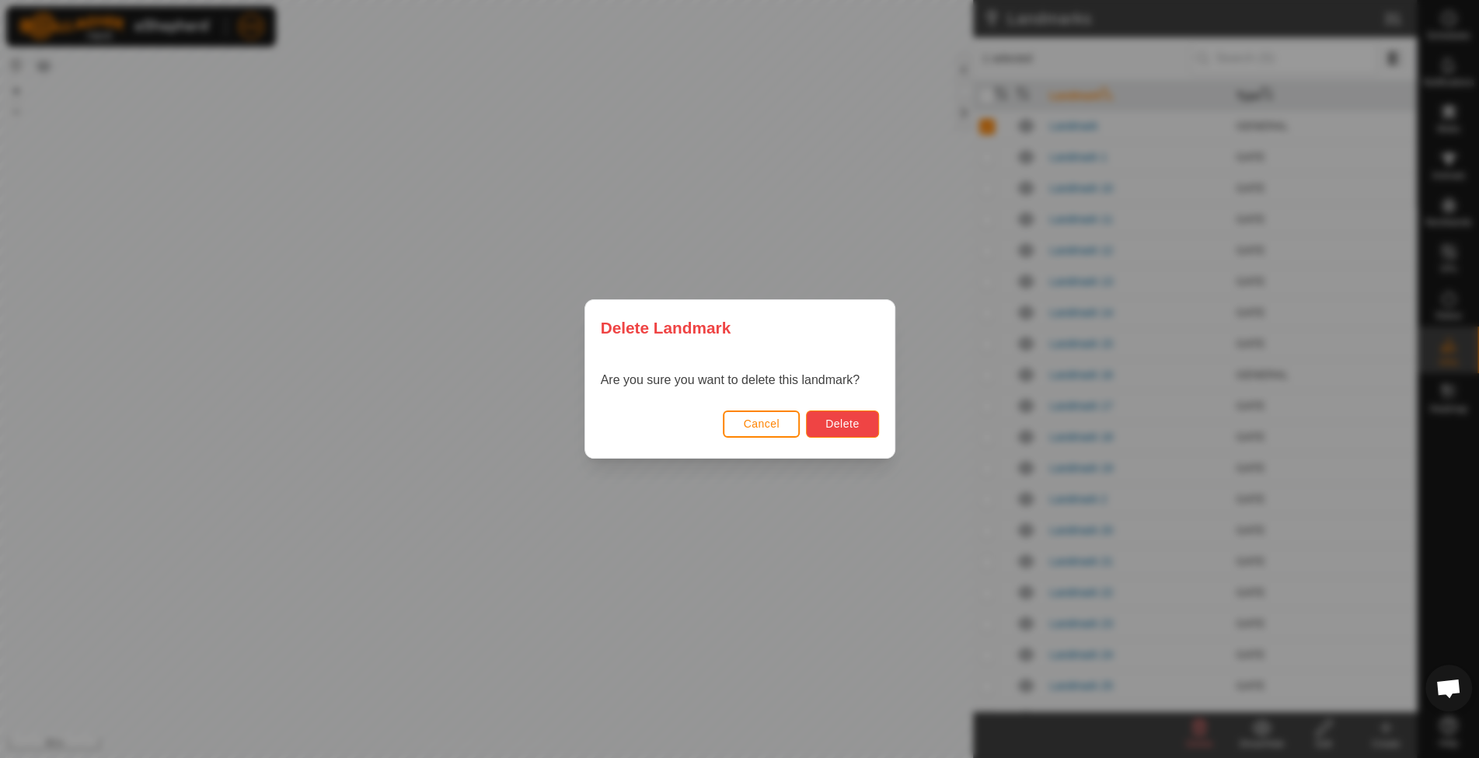
click at [853, 423] on span "Delete" at bounding box center [841, 423] width 33 height 12
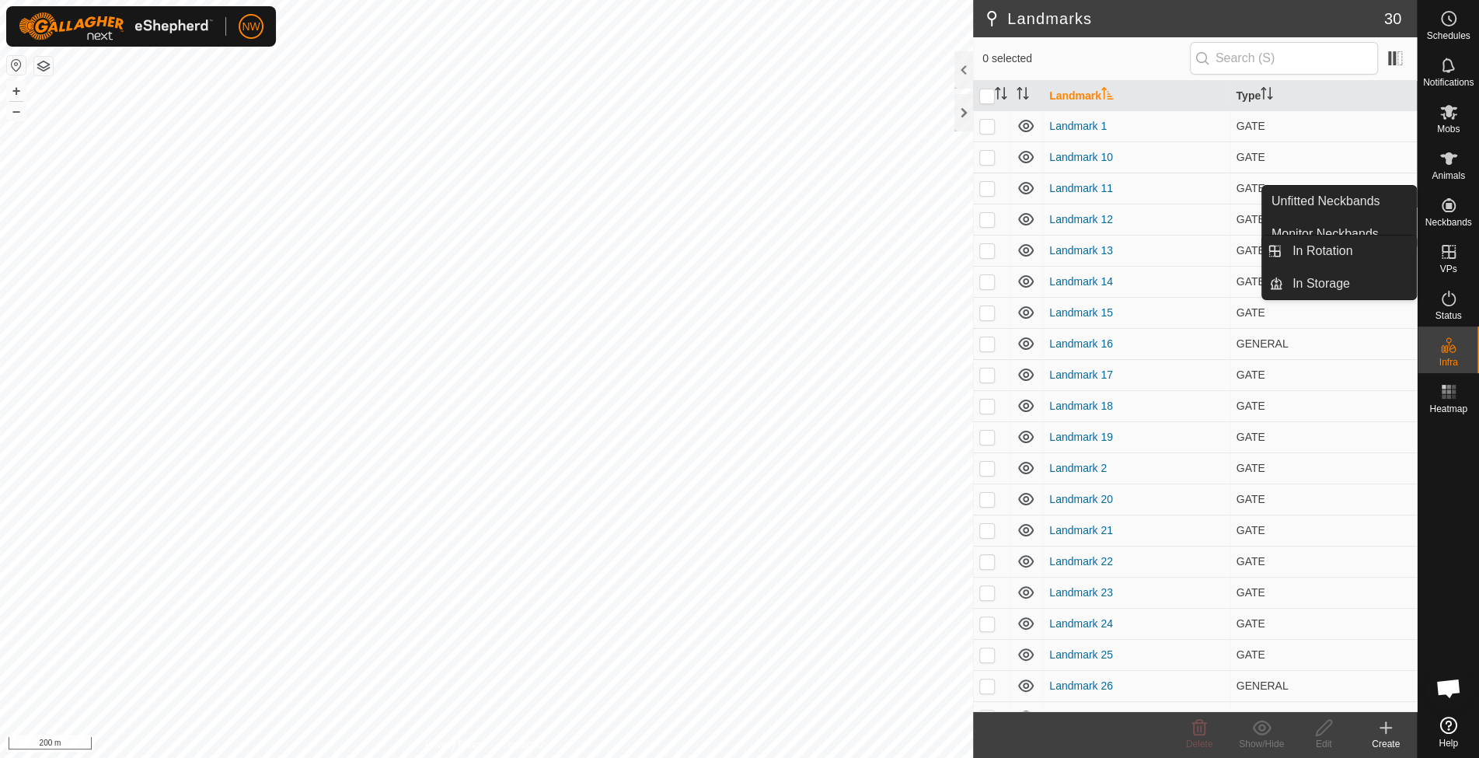
click at [1451, 256] on icon at bounding box center [1448, 251] width 19 height 19
click at [1327, 247] on link "In Rotation" at bounding box center [1349, 250] width 133 height 31
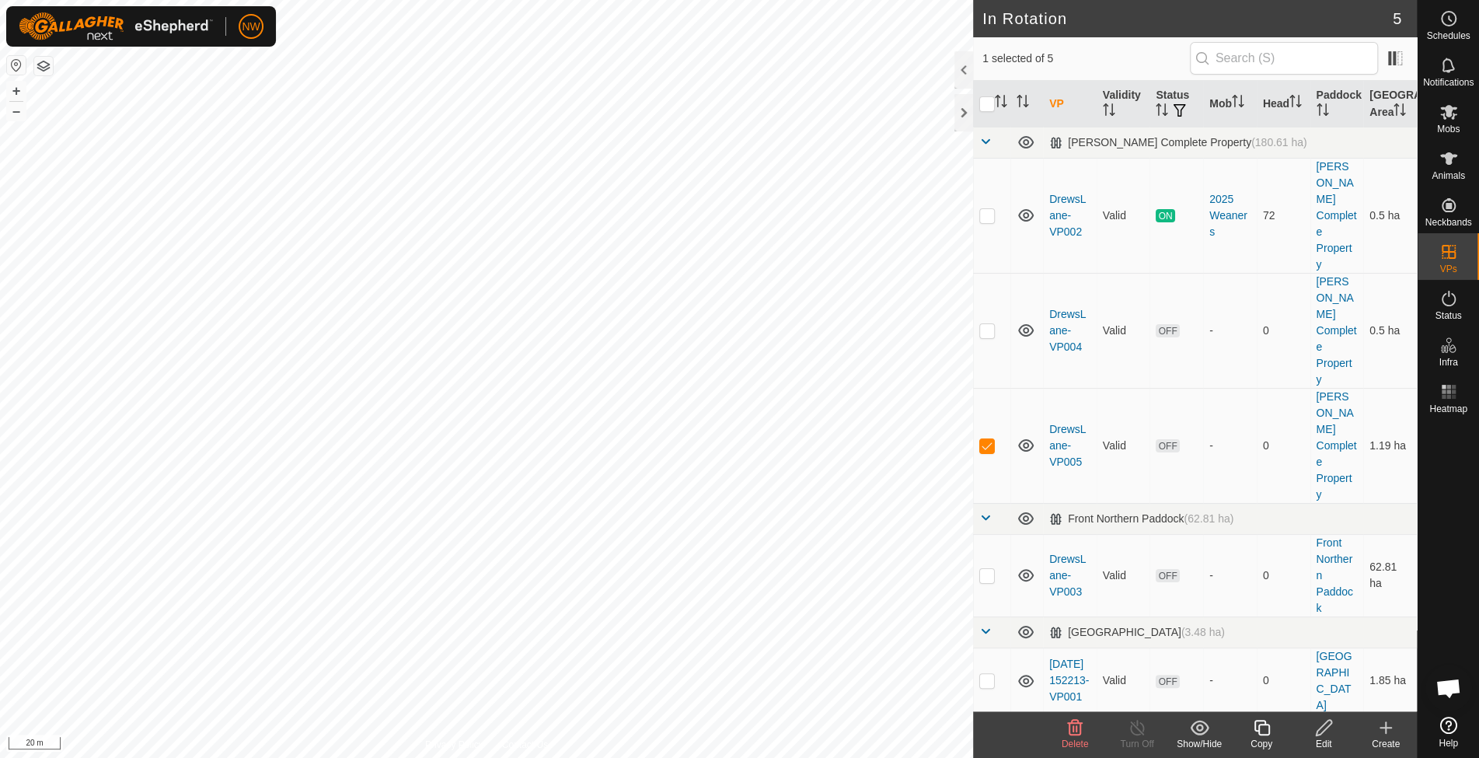
click at [1326, 741] on div "Edit" at bounding box center [1323, 744] width 62 height 14
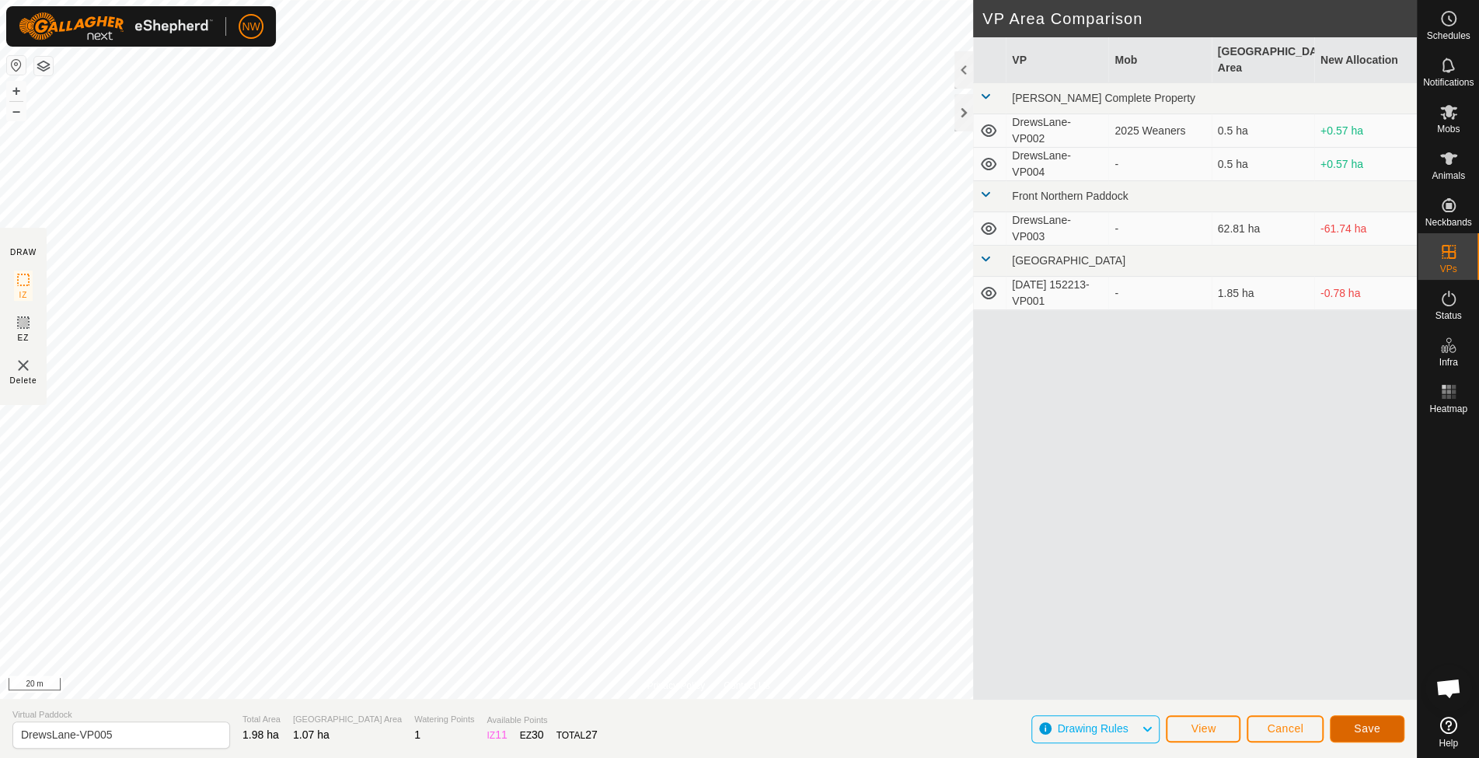
click at [1367, 730] on span "Save" at bounding box center [1367, 728] width 26 height 12
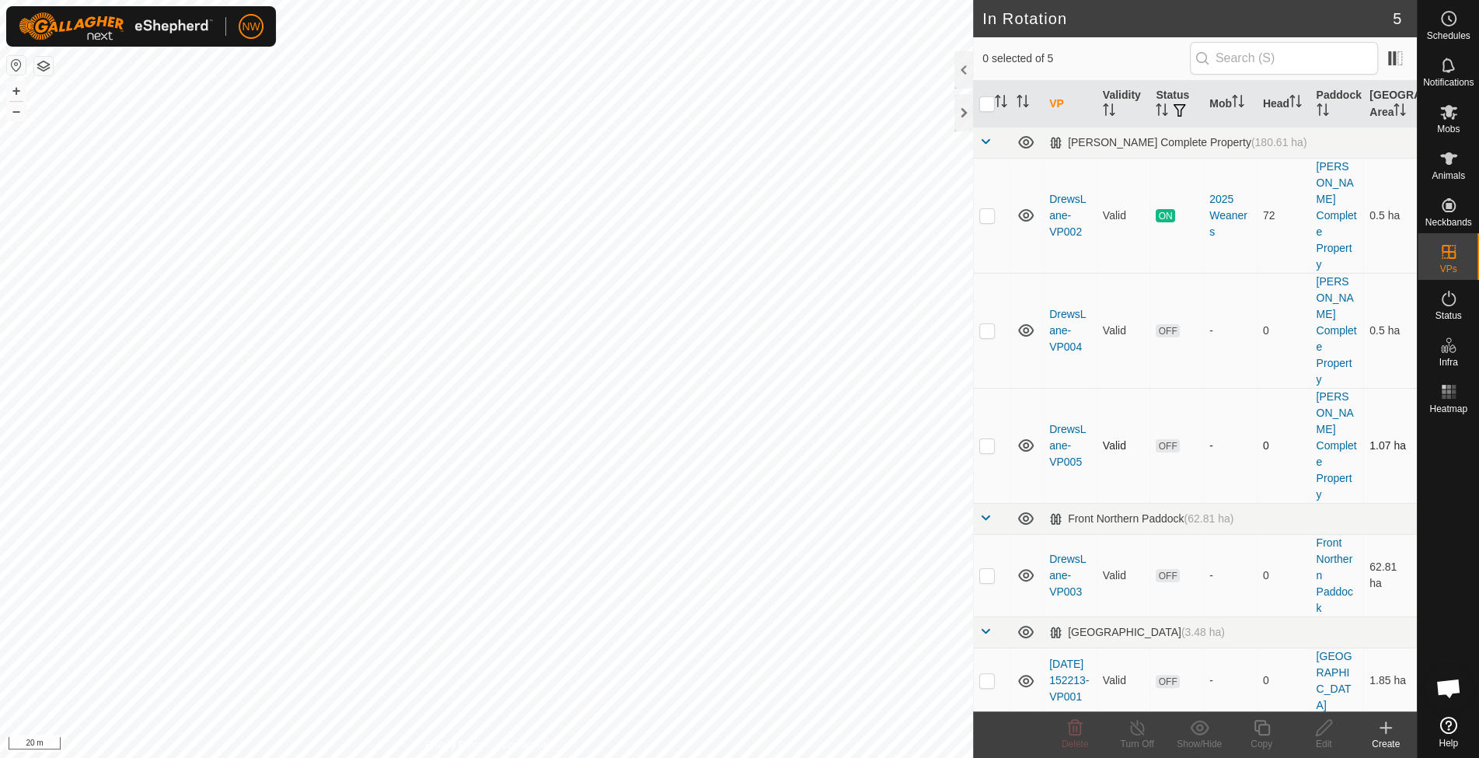
click at [987, 439] on p-checkbox at bounding box center [987, 445] width 16 height 12
checkbox input "true"
click at [1323, 729] on icon at bounding box center [1323, 727] width 19 height 19
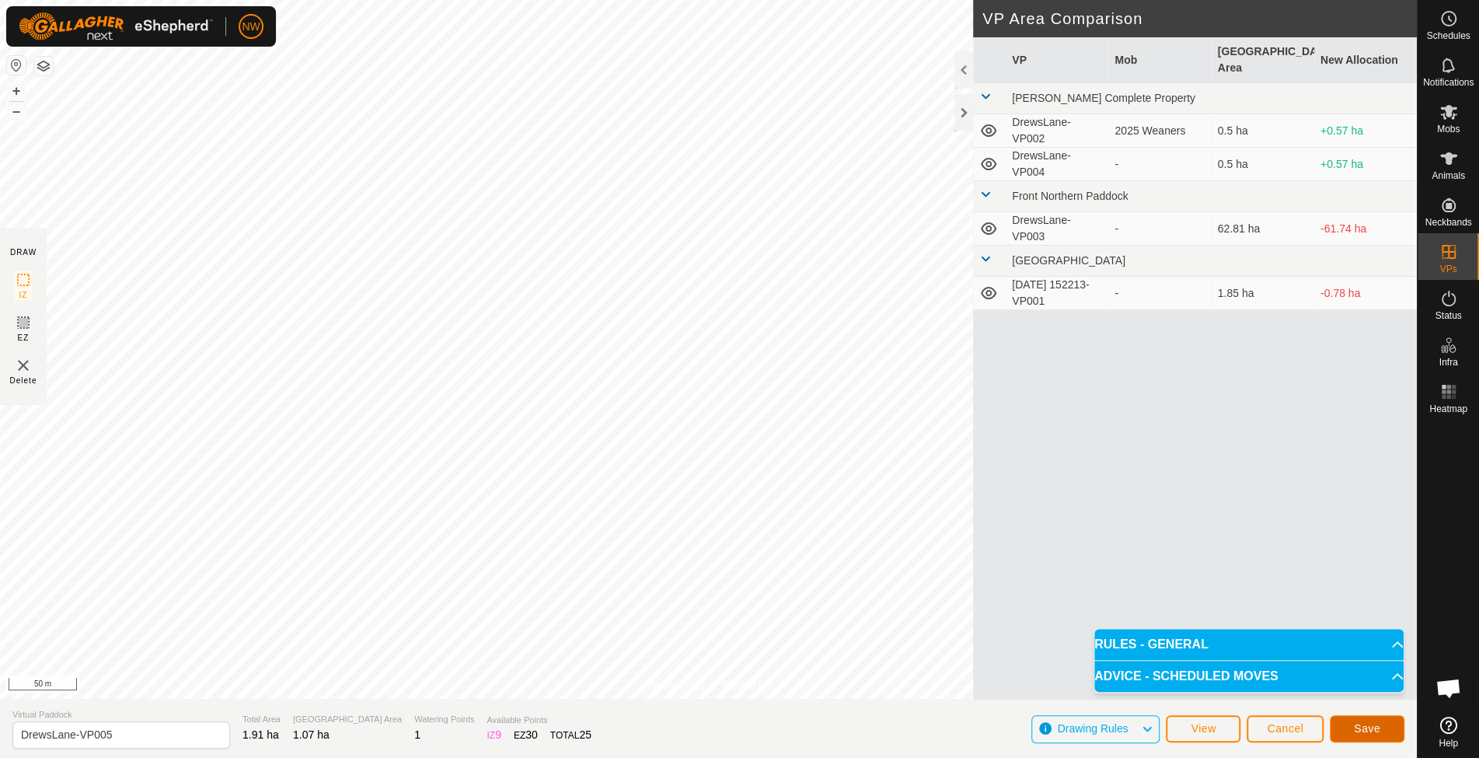
click at [1359, 727] on span "Save" at bounding box center [1367, 728] width 26 height 12
